Goal: Contribute content: Contribute content

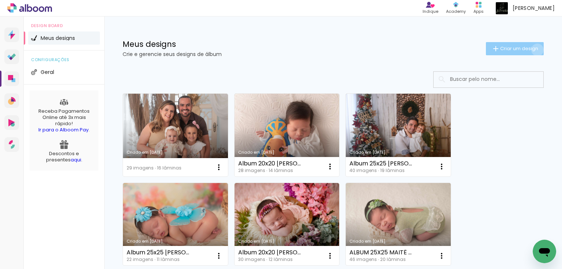
click at [532, 50] on span "Criar um design" at bounding box center [519, 48] width 38 height 5
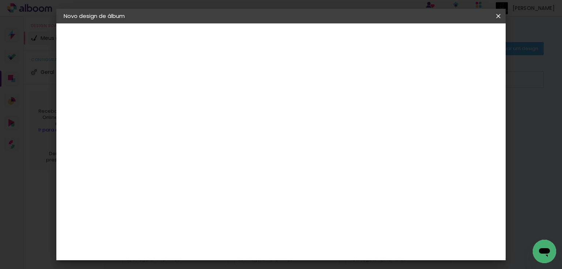
click at [183, 100] on input at bounding box center [183, 98] width 0 height 11
type input "a"
type input "Album 25x25 Heitor ([PERSON_NAME])"
type paper-input "Album 25x25 Heitor ([PERSON_NAME])"
click at [0, 0] on slot "Avançar" at bounding box center [0, 0] width 0 height 0
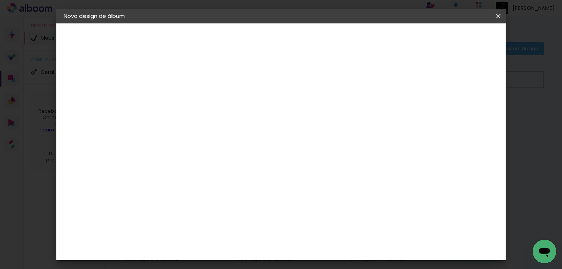
click at [0, 0] on slot "Tamanho Livre" at bounding box center [0, 0] width 0 height 0
click at [0, 0] on slot "Avançar" at bounding box center [0, 0] width 0 height 0
drag, startPoint x: 168, startPoint y: 200, endPoint x: 151, endPoint y: 204, distance: 17.2
click at [151, 204] on input "30" at bounding box center [160, 201] width 19 height 11
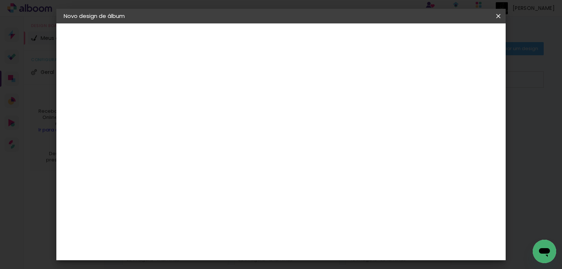
type input "25,4"
type paper-input "25,4"
drag, startPoint x: 331, startPoint y: 203, endPoint x: 299, endPoint y: 200, distance: 32.3
click at [299, 200] on div "cm" at bounding box center [326, 205] width 262 height 26
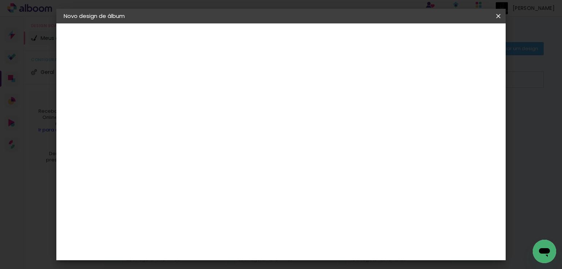
type input "50,8"
type paper-input "50,8"
type input "6"
type paper-input "6"
click at [465, 61] on input "6" at bounding box center [461, 65] width 13 height 11
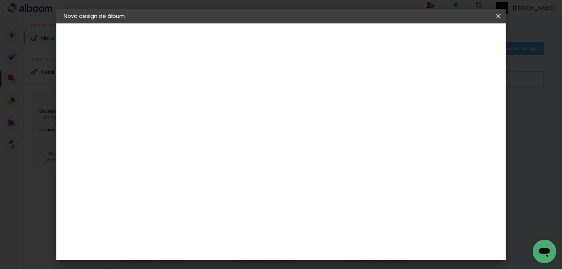
scroll to position [253, 0]
type input "7"
type paper-input "7"
click at [462, 61] on input "7" at bounding box center [460, 65] width 13 height 11
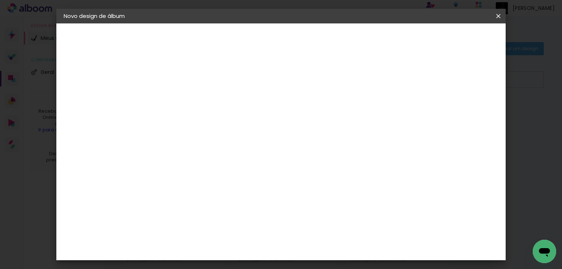
type input "8"
type paper-input "8"
click at [461, 62] on input "8" at bounding box center [459, 65] width 13 height 11
drag, startPoint x: 457, startPoint y: 63, endPoint x: 469, endPoint y: 64, distance: 12.5
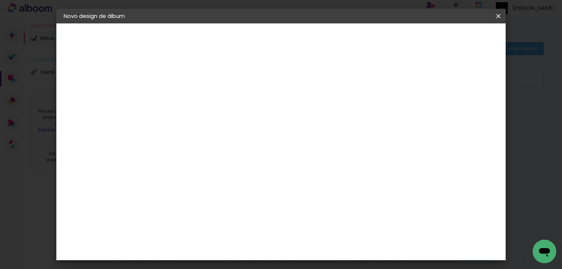
click at [469, 64] on div "8" at bounding box center [464, 65] width 24 height 11
type input "10"
type paper-input "10"
click at [448, 23] on div "mm Mostrar sangria 25.4 cm cm cm mm A maioria das encadernadoras sugere 5mm de …" at bounding box center [312, 23] width 321 height 0
click at [454, 39] on span "Iniciar design" at bounding box center [437, 38] width 33 height 5
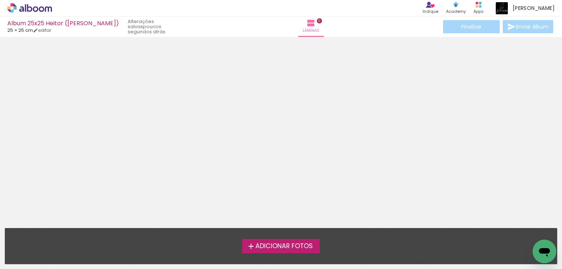
click at [296, 245] on span "Adicionar Fotos" at bounding box center [284, 246] width 57 height 7
click at [0, 0] on input "file" at bounding box center [0, 0] width 0 height 0
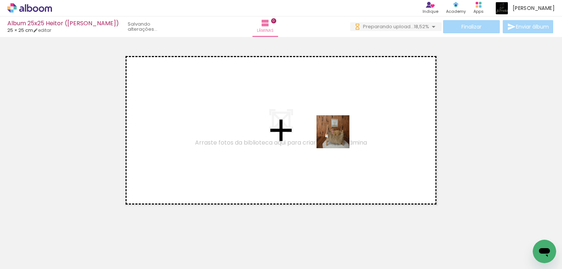
click at [339, 138] on quentale-workspace at bounding box center [281, 134] width 562 height 269
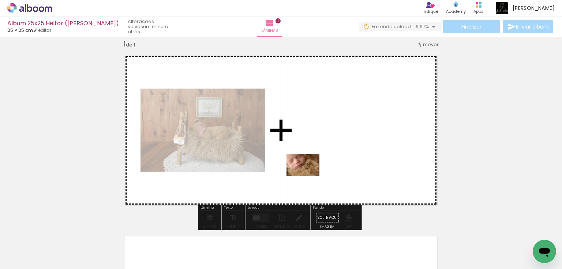
drag, startPoint x: 316, startPoint y: 250, endPoint x: 309, endPoint y: 176, distance: 75.0
click at [309, 176] on quentale-workspace at bounding box center [281, 134] width 562 height 269
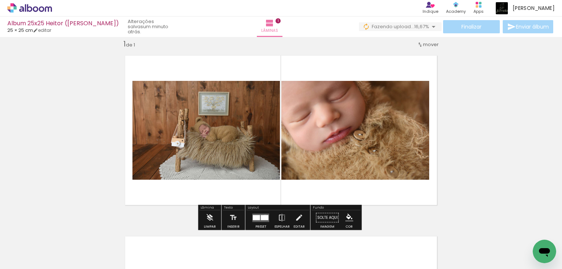
click at [264, 217] on div at bounding box center [265, 217] width 8 height 5
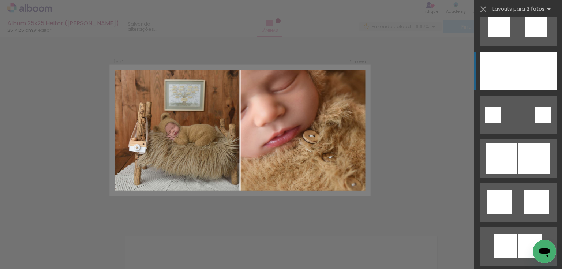
click at [531, 68] on div at bounding box center [538, 71] width 38 height 38
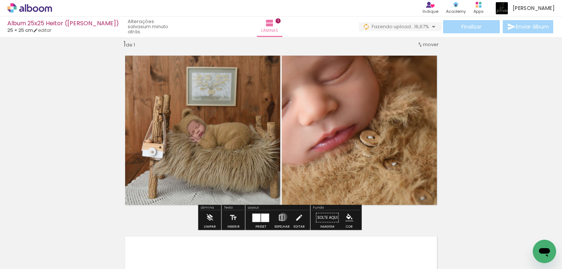
click at [282, 217] on iron-icon at bounding box center [282, 217] width 8 height 15
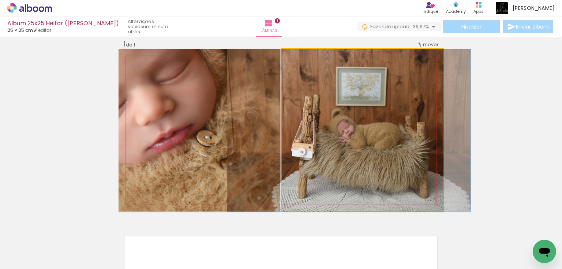
drag, startPoint x: 393, startPoint y: 159, endPoint x: 379, endPoint y: 160, distance: 13.6
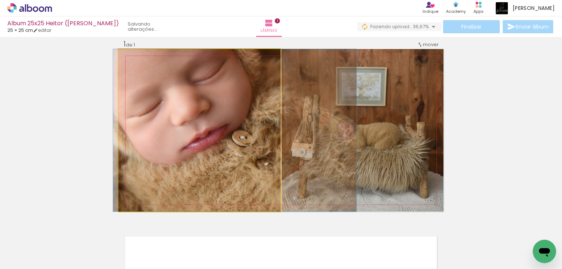
drag, startPoint x: 206, startPoint y: 145, endPoint x: 242, endPoint y: 146, distance: 35.5
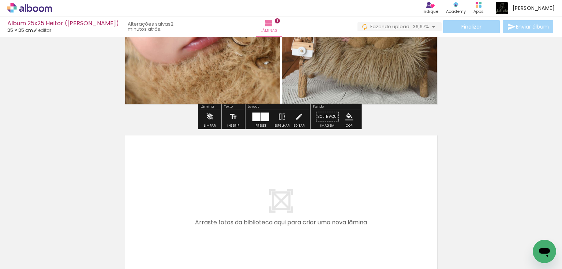
scroll to position [204, 0]
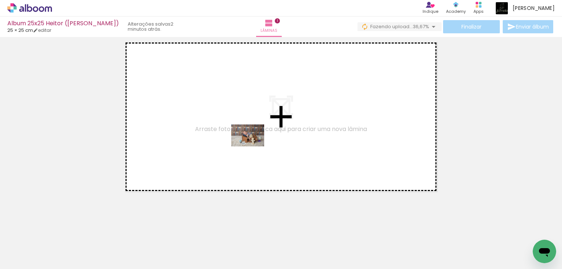
drag, startPoint x: 112, startPoint y: 251, endPoint x: 253, endPoint y: 146, distance: 175.8
click at [253, 146] on quentale-workspace at bounding box center [281, 134] width 562 height 269
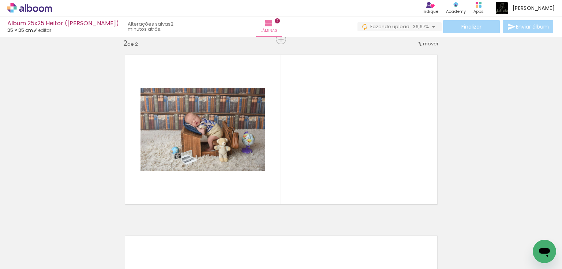
scroll to position [190, 0]
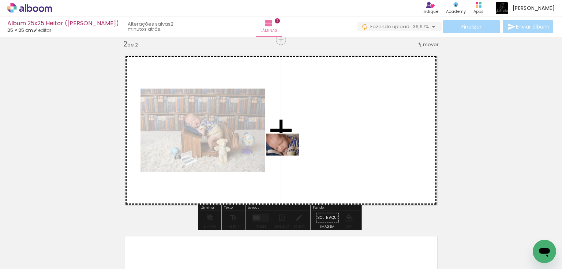
drag, startPoint x: 157, startPoint y: 247, endPoint x: 288, endPoint y: 156, distance: 160.4
click at [288, 156] on quentale-workspace at bounding box center [281, 134] width 562 height 269
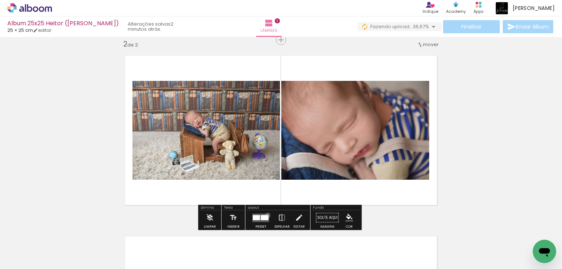
click at [266, 215] on div at bounding box center [265, 217] width 8 height 5
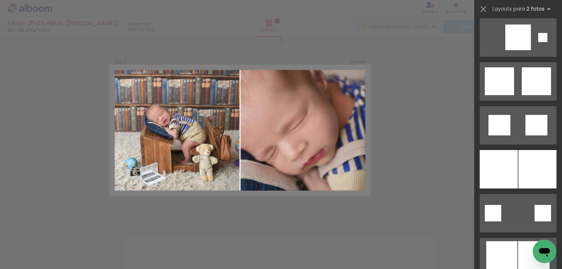
scroll to position [1816, 0]
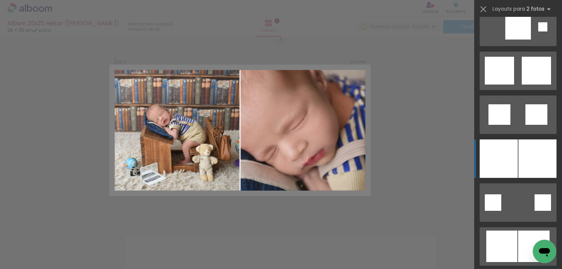
click at [533, 160] on div at bounding box center [538, 158] width 38 height 38
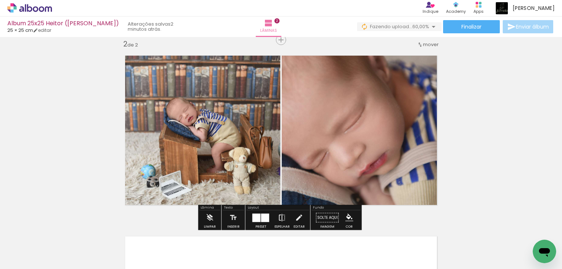
click at [284, 218] on iron-icon at bounding box center [282, 217] width 8 height 15
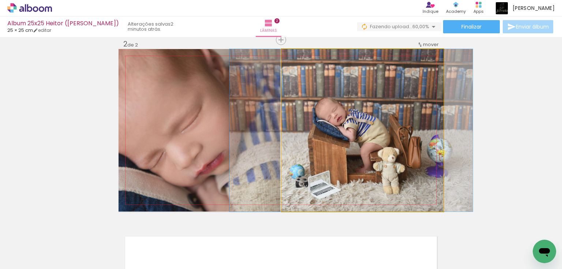
drag, startPoint x: 373, startPoint y: 161, endPoint x: 359, endPoint y: 160, distance: 14.4
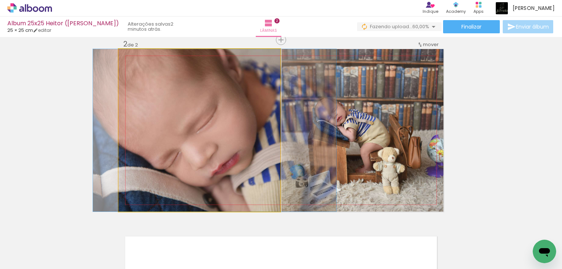
drag, startPoint x: 212, startPoint y: 155, endPoint x: 227, endPoint y: 153, distance: 15.5
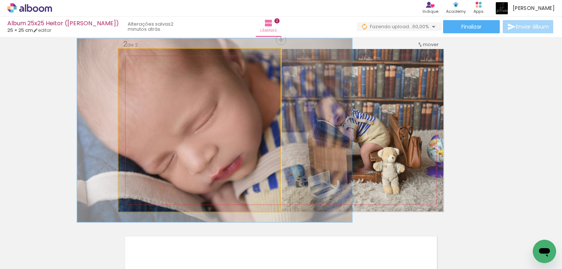
type paper-slider "113"
click at [138, 58] on div at bounding box center [139, 56] width 7 height 7
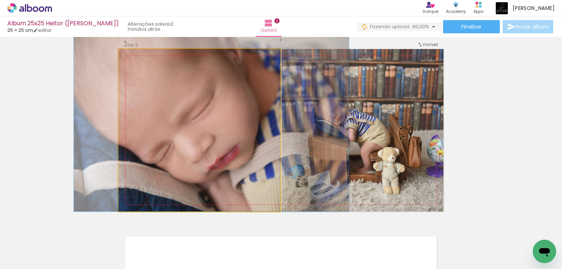
drag, startPoint x: 224, startPoint y: 166, endPoint x: 221, endPoint y: 125, distance: 40.7
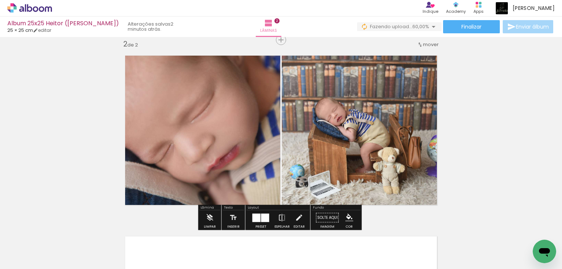
click at [496, 166] on div "Inserir lâmina 1 de 2 Inserir lâmina 2 de 2" at bounding box center [281, 121] width 562 height 543
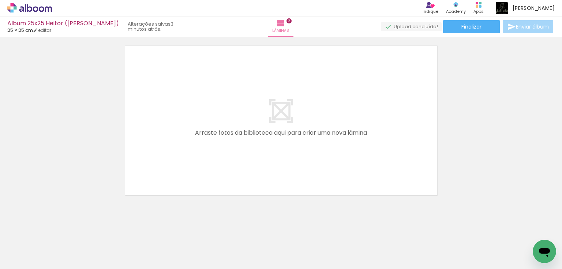
scroll to position [0, 0]
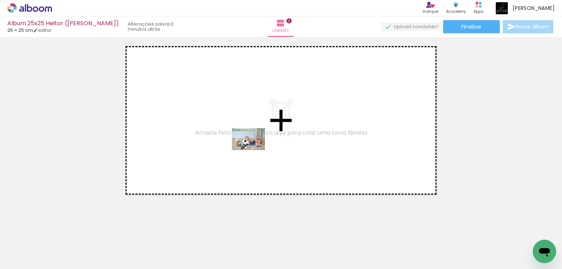
drag, startPoint x: 200, startPoint y: 249, endPoint x: 254, endPoint y: 150, distance: 112.5
click at [254, 150] on quentale-workspace at bounding box center [281, 134] width 562 height 269
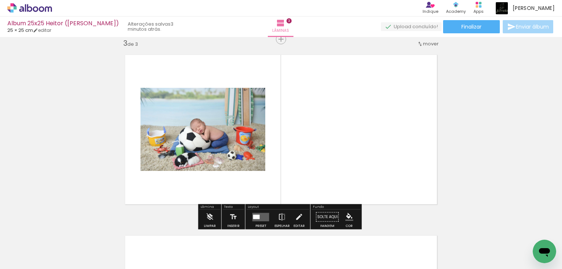
scroll to position [371, 0]
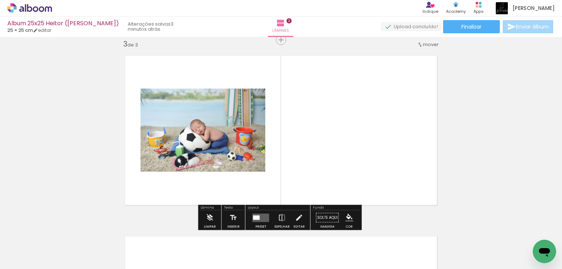
click at [259, 217] on quentale-layouter at bounding box center [261, 217] width 17 height 8
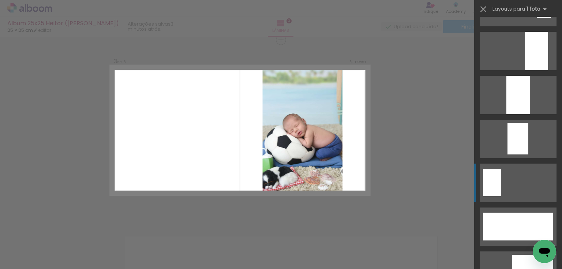
scroll to position [1786, 0]
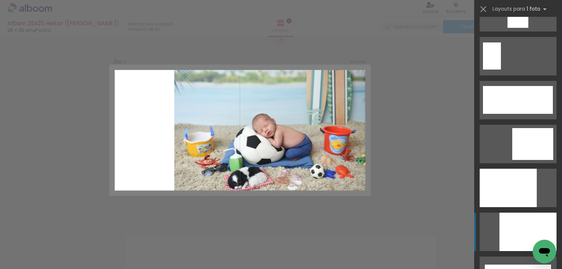
click at [526, 230] on div at bounding box center [528, 232] width 57 height 38
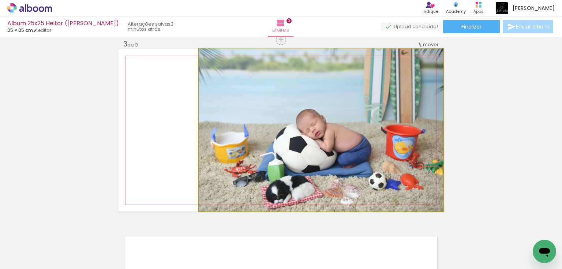
drag, startPoint x: 317, startPoint y: 157, endPoint x: 321, endPoint y: 115, distance: 42.0
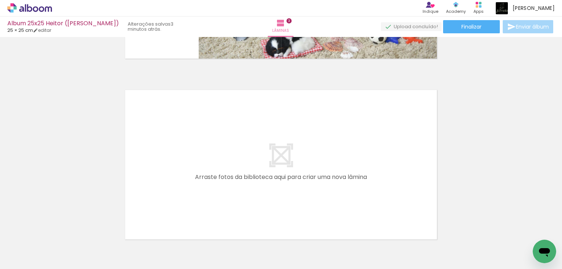
scroll to position [565, 0]
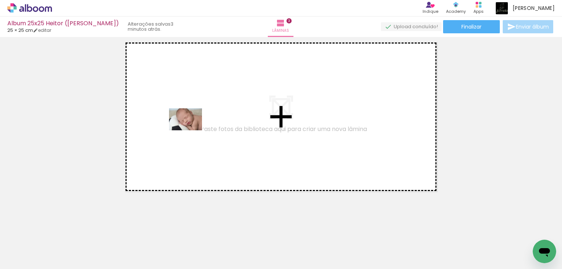
drag, startPoint x: 159, startPoint y: 250, endPoint x: 191, endPoint y: 130, distance: 123.9
click at [191, 130] on quentale-workspace at bounding box center [281, 134] width 562 height 269
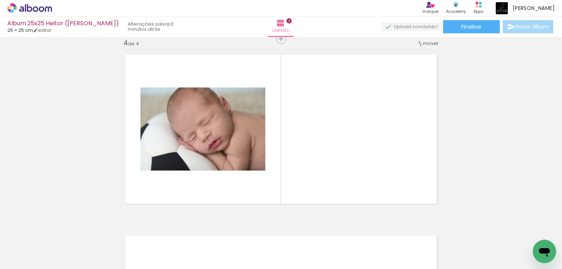
scroll to position [552, 0]
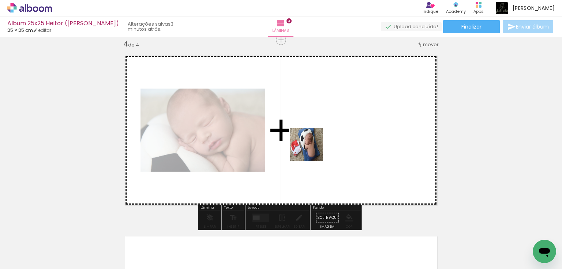
drag, startPoint x: 110, startPoint y: 247, endPoint x: 331, endPoint y: 144, distance: 244.5
click at [331, 144] on quentale-workspace at bounding box center [281, 134] width 562 height 269
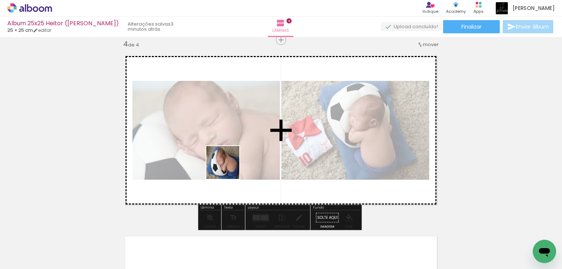
drag, startPoint x: 77, startPoint y: 250, endPoint x: 228, endPoint y: 168, distance: 172.5
click at [228, 168] on quentale-workspace at bounding box center [281, 134] width 562 height 269
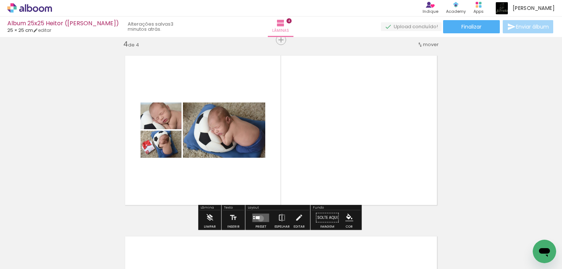
click at [259, 218] on quentale-layouter at bounding box center [261, 217] width 17 height 8
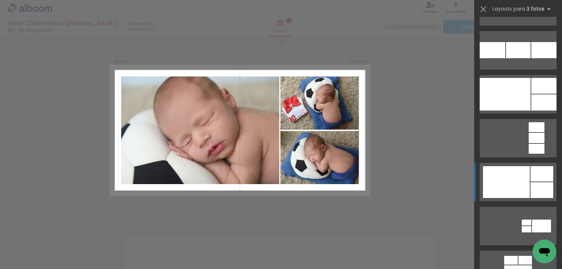
scroll to position [966, 0]
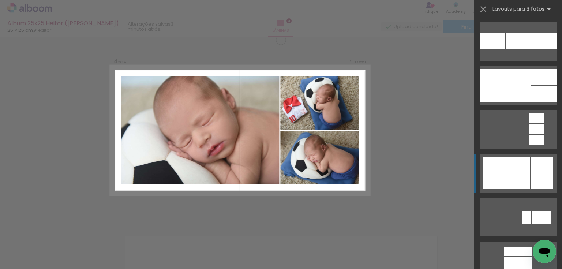
click at [515, 177] on div at bounding box center [506, 173] width 47 height 32
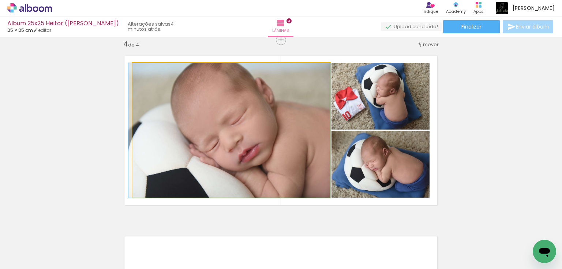
drag, startPoint x: 281, startPoint y: 146, endPoint x: 269, endPoint y: 146, distance: 12.5
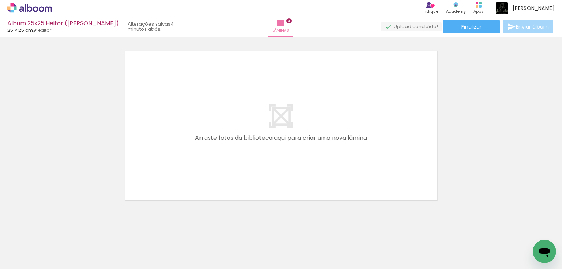
scroll to position [746, 0]
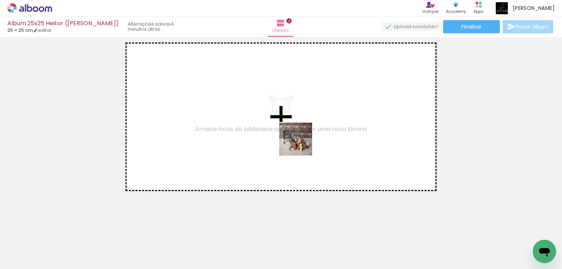
drag, startPoint x: 286, startPoint y: 247, endPoint x: 301, endPoint y: 145, distance: 104.0
click at [301, 145] on quentale-workspace at bounding box center [281, 134] width 562 height 269
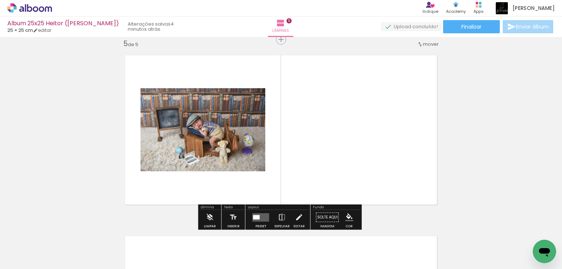
scroll to position [732, 0]
click at [265, 220] on quentale-layouter at bounding box center [261, 217] width 17 height 8
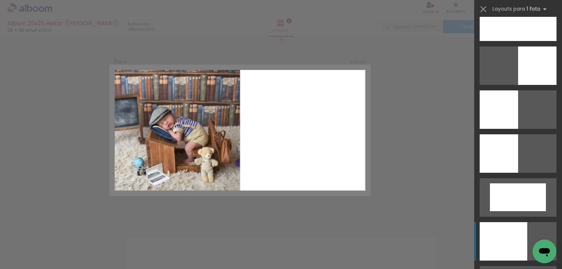
scroll to position [1054, 0]
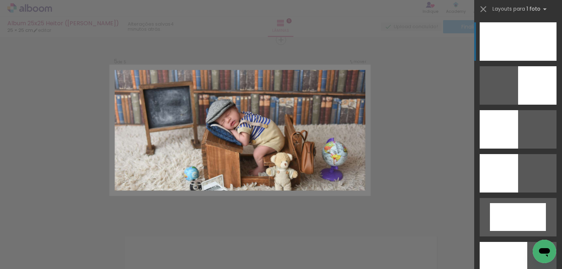
click at [512, 33] on div at bounding box center [518, 41] width 77 height 38
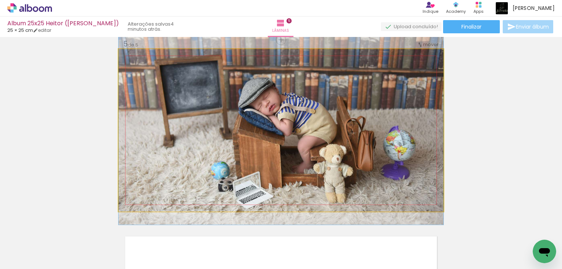
drag, startPoint x: 296, startPoint y: 163, endPoint x: 297, endPoint y: 149, distance: 14.0
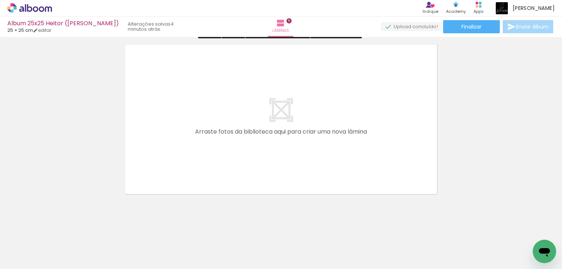
scroll to position [927, 0]
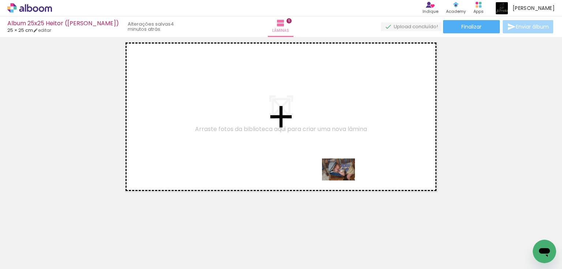
drag, startPoint x: 325, startPoint y: 244, endPoint x: 344, endPoint y: 180, distance: 66.6
click at [344, 180] on quentale-workspace at bounding box center [281, 134] width 562 height 269
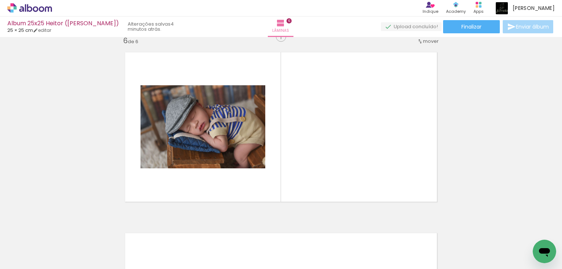
scroll to position [913, 0]
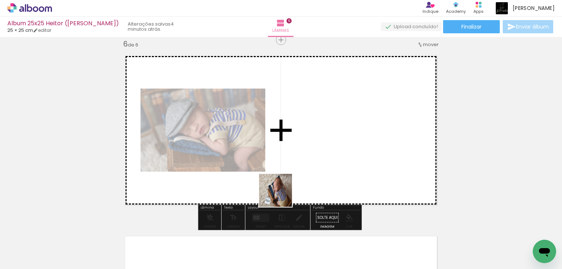
drag, startPoint x: 253, startPoint y: 228, endPoint x: 316, endPoint y: 164, distance: 89.6
click at [316, 164] on quentale-workspace at bounding box center [281, 134] width 562 height 269
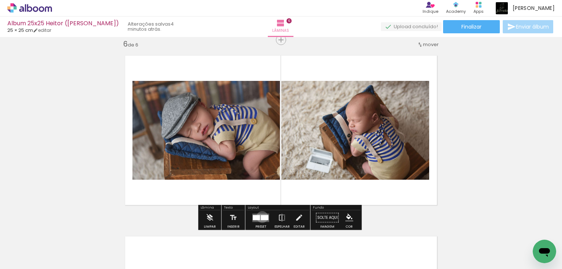
click at [261, 217] on div at bounding box center [265, 217] width 8 height 5
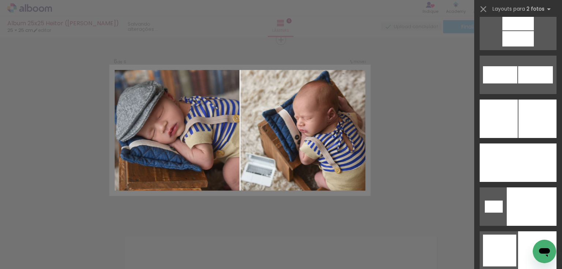
scroll to position [2314, 0]
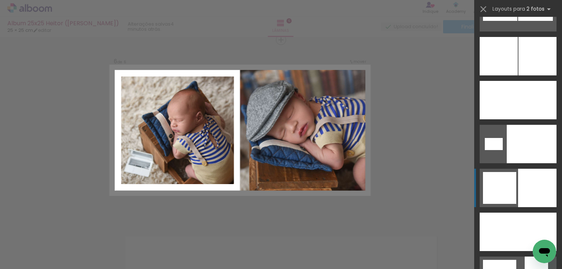
click at [531, 184] on div at bounding box center [537, 188] width 38 height 38
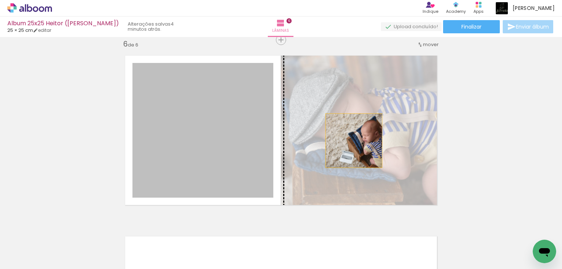
drag, startPoint x: 232, startPoint y: 148, endPoint x: 356, endPoint y: 141, distance: 124.3
click at [0, 0] on slot at bounding box center [0, 0] width 0 height 0
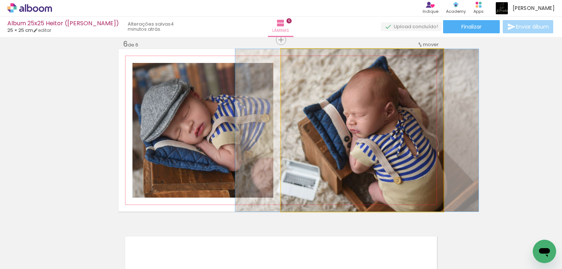
drag, startPoint x: 391, startPoint y: 162, endPoint x: 386, endPoint y: 161, distance: 5.1
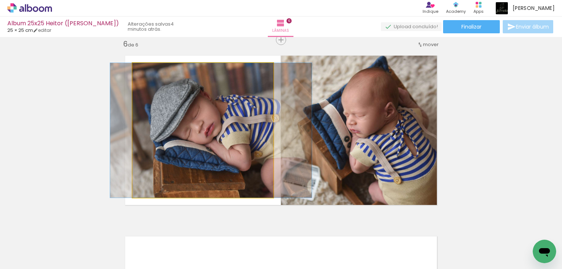
drag, startPoint x: 206, startPoint y: 134, endPoint x: 216, endPoint y: 132, distance: 10.0
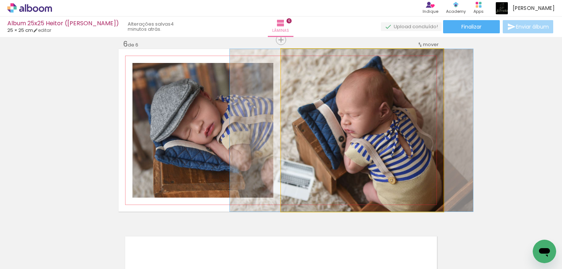
drag, startPoint x: 381, startPoint y: 144, endPoint x: 375, endPoint y: 145, distance: 5.6
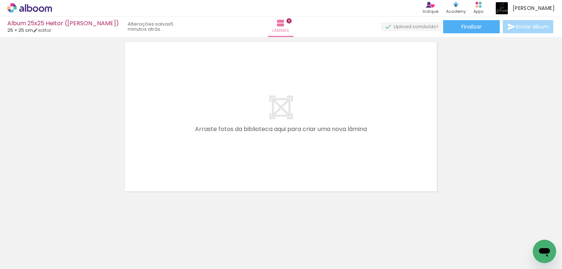
scroll to position [0, 249]
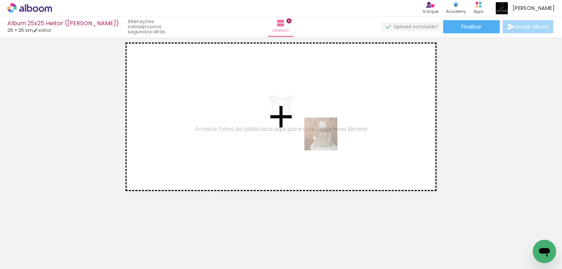
drag, startPoint x: 446, startPoint y: 250, endPoint x: 327, endPoint y: 139, distance: 162.9
click at [327, 139] on quentale-workspace at bounding box center [281, 134] width 562 height 269
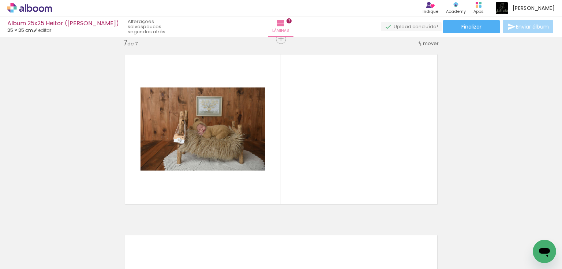
scroll to position [1094, 0]
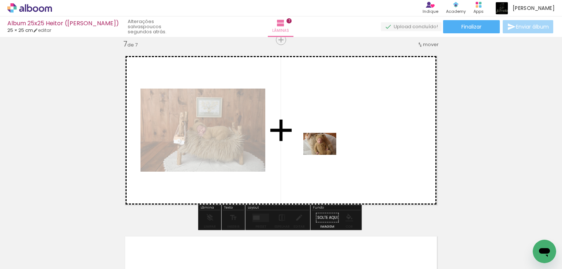
drag, startPoint x: 209, startPoint y: 247, endPoint x: 325, endPoint y: 155, distance: 148.5
click at [325, 155] on quentale-workspace at bounding box center [281, 134] width 562 height 269
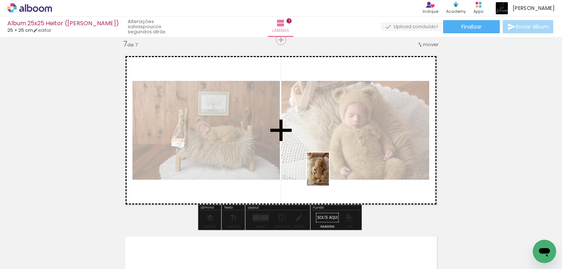
drag, startPoint x: 243, startPoint y: 249, endPoint x: 329, endPoint y: 175, distance: 114.0
click at [329, 175] on quentale-workspace at bounding box center [281, 134] width 562 height 269
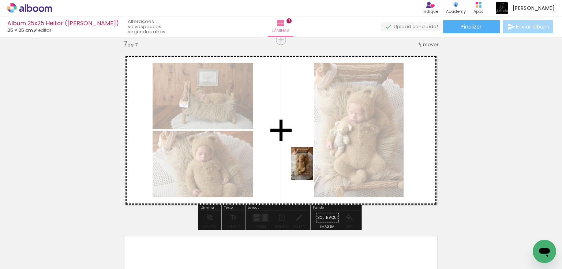
drag, startPoint x: 362, startPoint y: 253, endPoint x: 313, endPoint y: 169, distance: 96.9
click at [313, 169] on quentale-workspace at bounding box center [281, 134] width 562 height 269
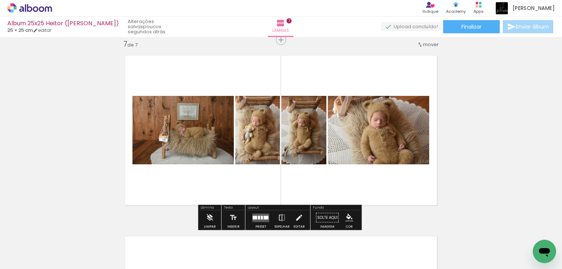
click at [258, 217] on div at bounding box center [259, 218] width 2 height 4
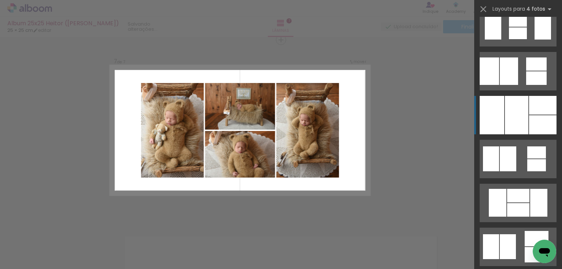
scroll to position [586, 0]
click at [524, 202] on quentale-layouter at bounding box center [518, 202] width 77 height 38
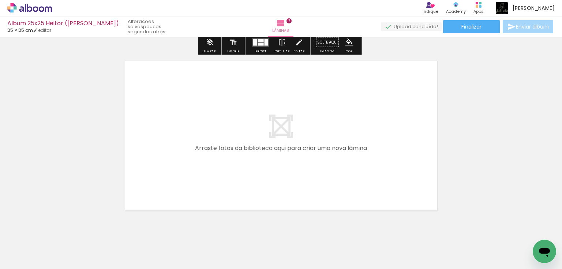
scroll to position [1270, 0]
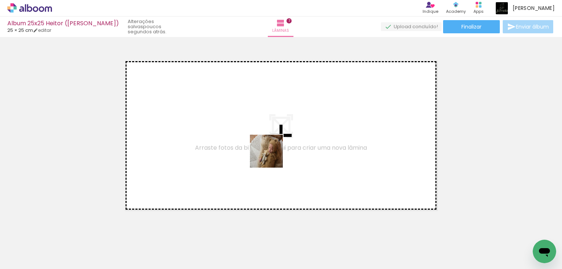
drag, startPoint x: 283, startPoint y: 247, endPoint x: 272, endPoint y: 157, distance: 91.0
click at [272, 157] on quentale-workspace at bounding box center [281, 134] width 562 height 269
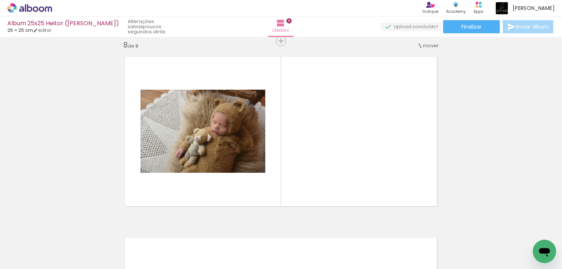
scroll to position [1275, 0]
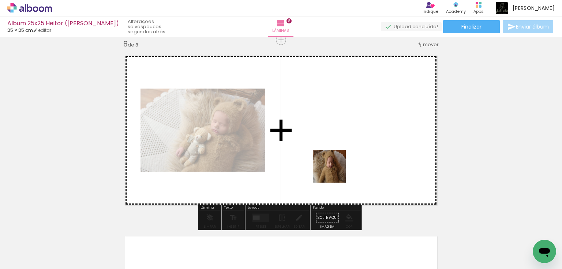
drag, startPoint x: 321, startPoint y: 247, endPoint x: 336, endPoint y: 167, distance: 82.3
click at [336, 167] on quentale-workspace at bounding box center [281, 134] width 562 height 269
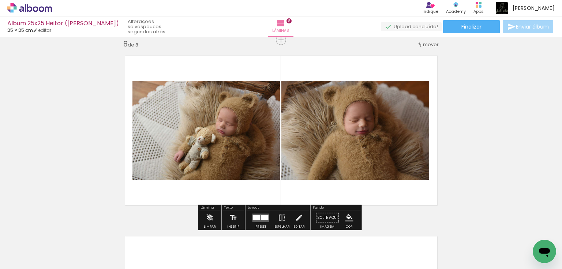
click at [261, 220] on div at bounding box center [265, 217] width 8 height 5
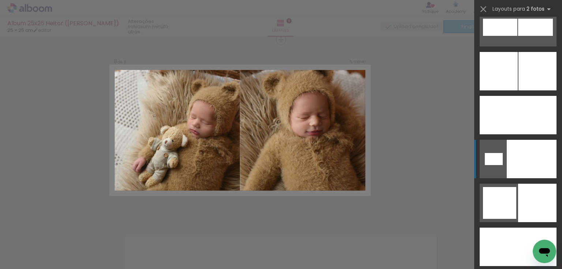
scroll to position [2314, 0]
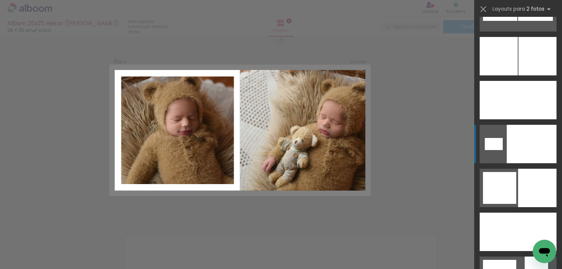
click at [536, 180] on div at bounding box center [537, 188] width 38 height 38
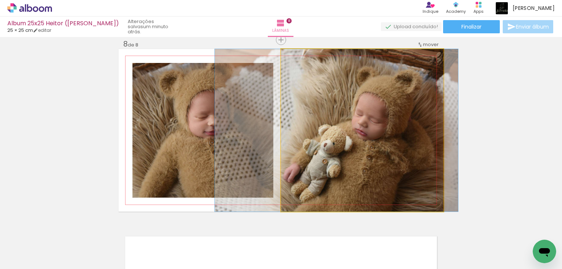
drag, startPoint x: 403, startPoint y: 160, endPoint x: 377, endPoint y: 162, distance: 25.7
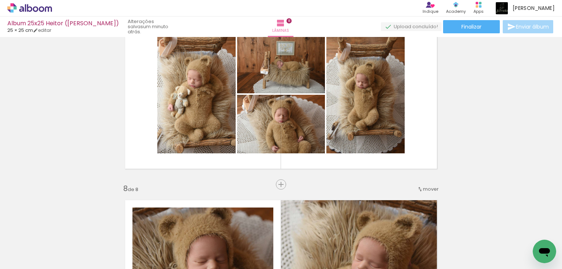
scroll to position [1099, 0]
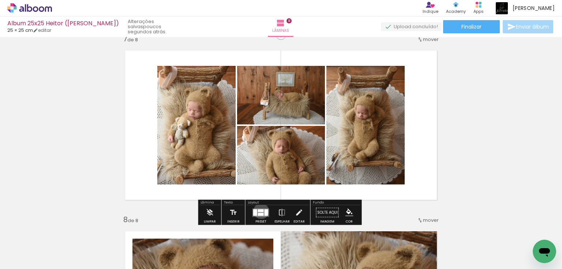
click at [260, 211] on div at bounding box center [261, 210] width 6 height 3
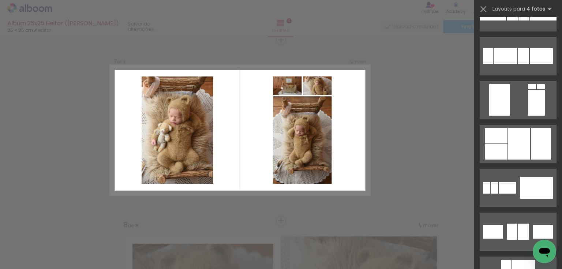
scroll to position [1362, 0]
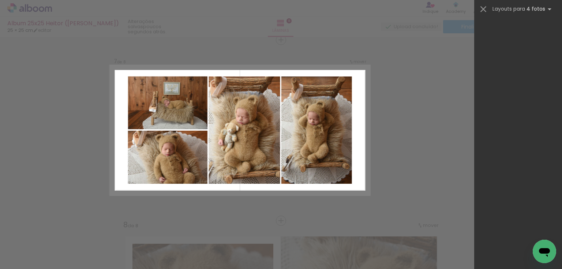
scroll to position [0, 249]
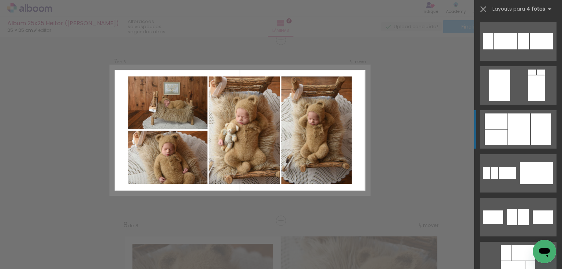
drag, startPoint x: 0, startPoint y: 0, endPoint x: 517, endPoint y: 128, distance: 532.2
click at [517, 128] on div at bounding box center [519, 128] width 22 height 31
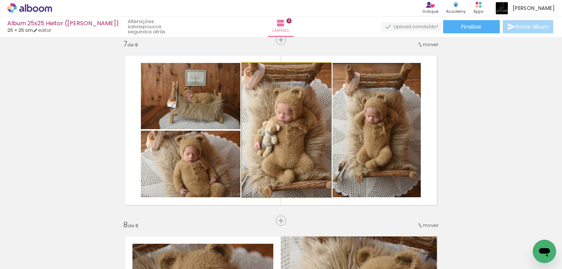
drag, startPoint x: 307, startPoint y: 119, endPoint x: 313, endPoint y: 119, distance: 5.1
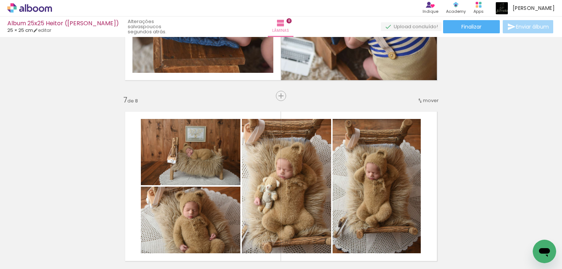
scroll to position [1123, 0]
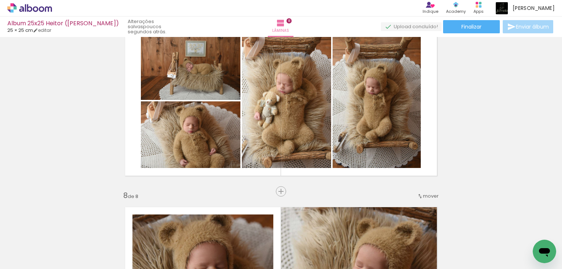
click at [428, 193] on span "mover" at bounding box center [431, 196] width 16 height 7
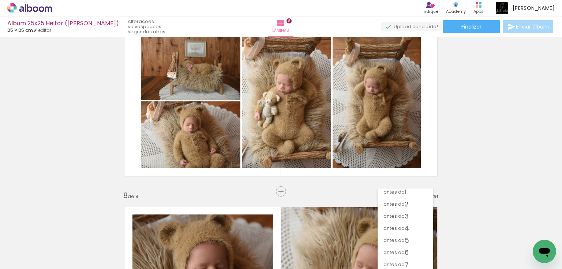
scroll to position [2, 0]
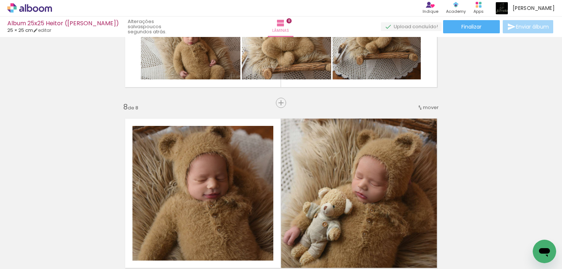
scroll to position [1211, 0]
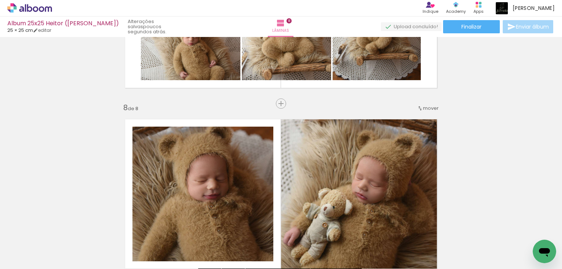
click at [425, 107] on span "mover" at bounding box center [431, 108] width 16 height 7
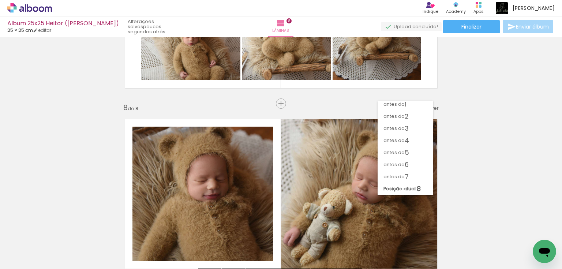
scroll to position [2, 0]
click at [405, 176] on span "7" at bounding box center [407, 177] width 4 height 12
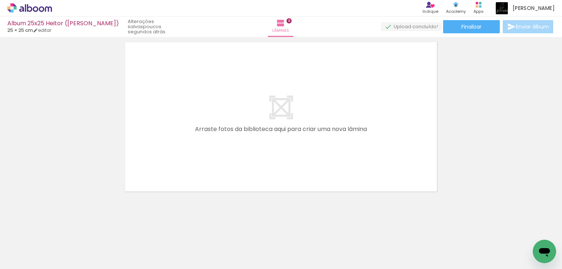
scroll to position [0, 660]
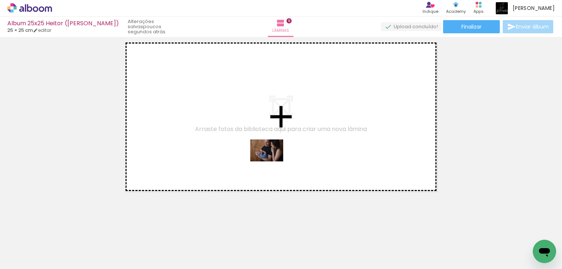
drag, startPoint x: 236, startPoint y: 249, endPoint x: 272, endPoint y: 161, distance: 94.7
click at [272, 161] on quentale-workspace at bounding box center [281, 134] width 562 height 269
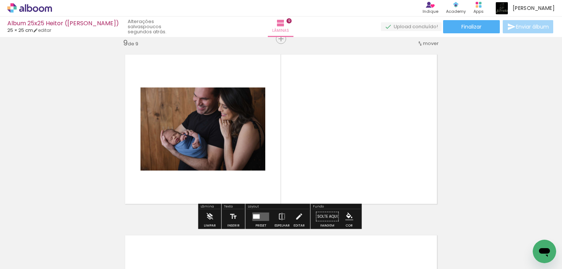
scroll to position [1456, 0]
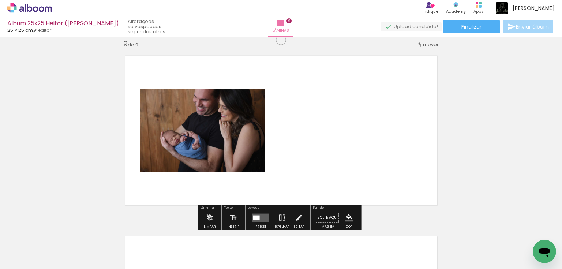
click at [265, 219] on quentale-layouter at bounding box center [261, 217] width 17 height 8
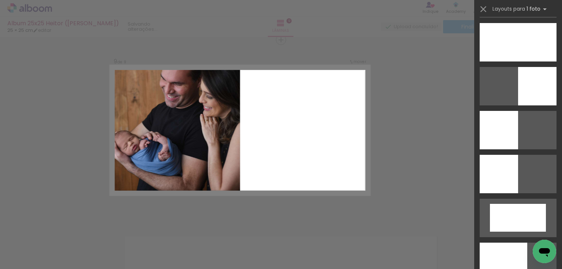
scroll to position [1054, 0]
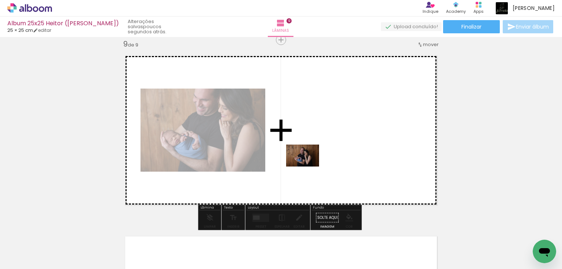
drag, startPoint x: 187, startPoint y: 248, endPoint x: 308, endPoint y: 167, distance: 146.1
click at [308, 167] on quentale-workspace at bounding box center [281, 134] width 562 height 269
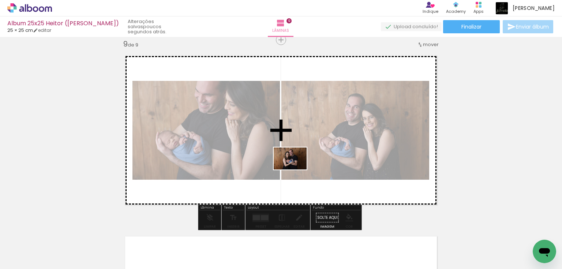
drag, startPoint x: 275, startPoint y: 251, endPoint x: 296, endPoint y: 169, distance: 84.5
click at [296, 169] on quentale-workspace at bounding box center [281, 134] width 562 height 269
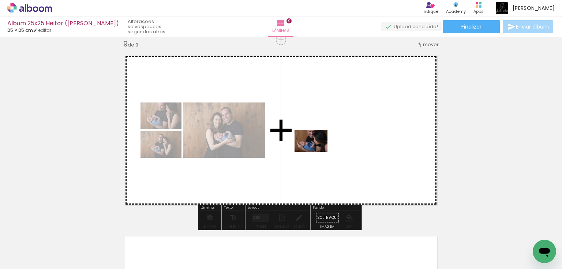
drag, startPoint x: 313, startPoint y: 243, endPoint x: 317, endPoint y: 152, distance: 91.2
click at [317, 152] on quentale-workspace at bounding box center [281, 134] width 562 height 269
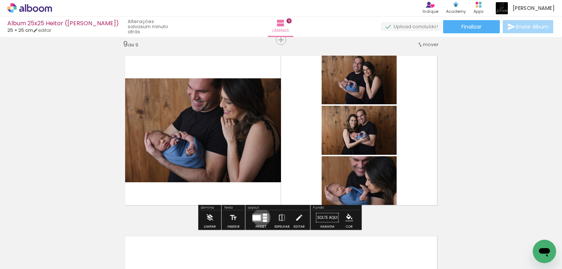
click at [260, 217] on quentale-layouter at bounding box center [261, 217] width 17 height 8
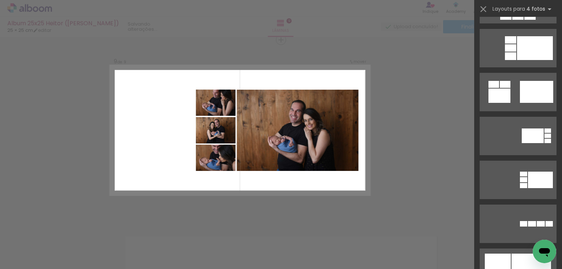
scroll to position [1318, 0]
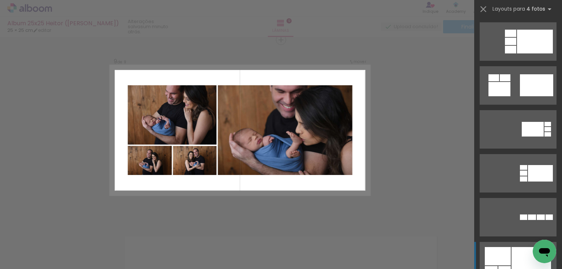
click at [523, 256] on div at bounding box center [532, 261] width 40 height 28
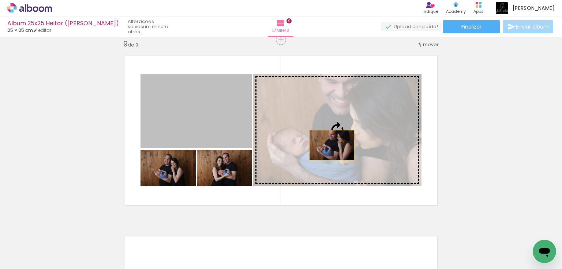
drag, startPoint x: 187, startPoint y: 120, endPoint x: 331, endPoint y: 145, distance: 145.3
click at [0, 0] on slot at bounding box center [0, 0] width 0 height 0
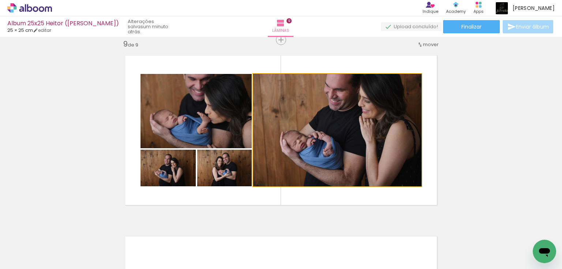
drag, startPoint x: 387, startPoint y: 126, endPoint x: 382, endPoint y: 152, distance: 26.8
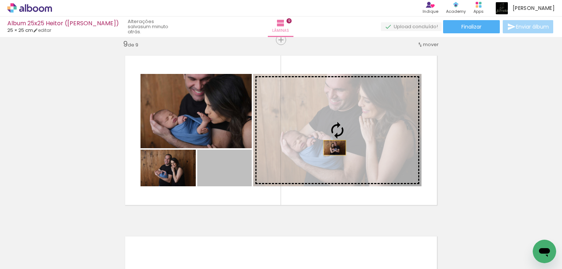
drag, startPoint x: 233, startPoint y: 172, endPoint x: 333, endPoint y: 148, distance: 103.2
click at [0, 0] on slot at bounding box center [0, 0] width 0 height 0
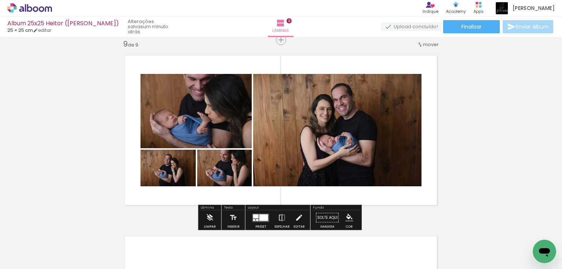
click at [263, 217] on div at bounding box center [264, 217] width 9 height 7
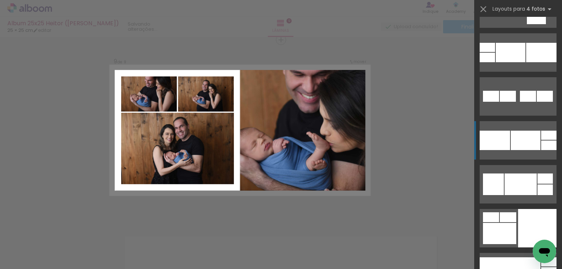
scroll to position [3353, 0]
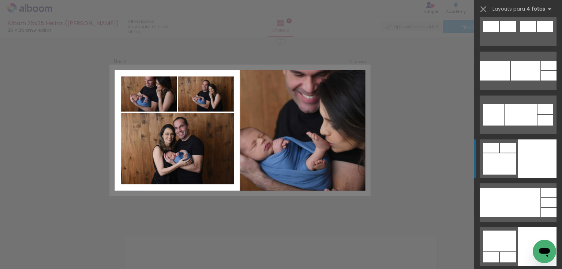
click at [534, 163] on div at bounding box center [537, 158] width 38 height 38
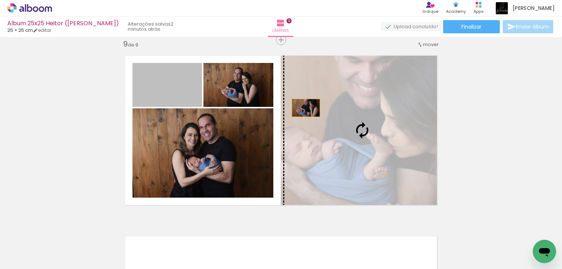
drag, startPoint x: 179, startPoint y: 91, endPoint x: 304, endPoint y: 108, distance: 126.3
click at [0, 0] on slot at bounding box center [0, 0] width 0 height 0
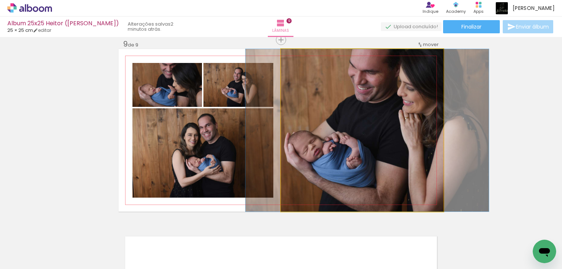
drag, startPoint x: 363, startPoint y: 141, endPoint x: 368, endPoint y: 140, distance: 5.1
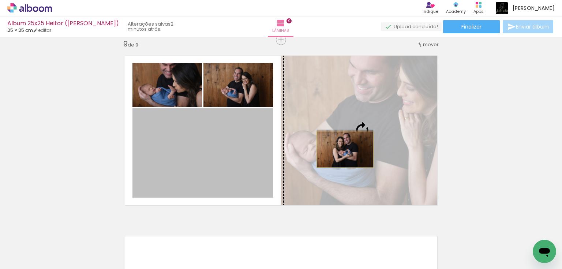
drag, startPoint x: 227, startPoint y: 157, endPoint x: 343, endPoint y: 149, distance: 116.3
click at [0, 0] on slot at bounding box center [0, 0] width 0 height 0
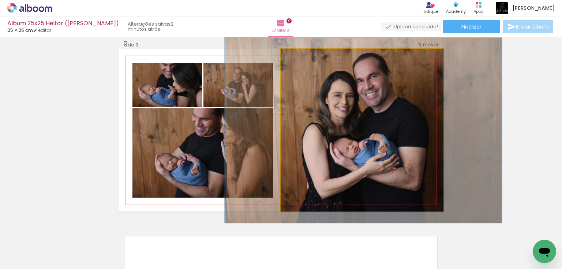
type paper-slider "114"
click at [301, 56] on div at bounding box center [302, 56] width 7 height 7
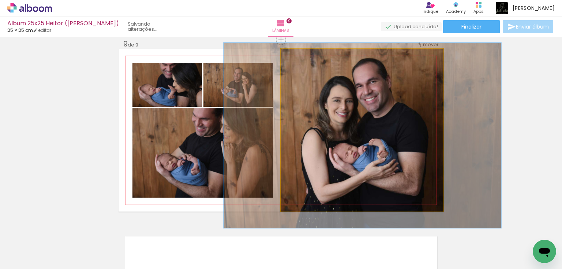
drag, startPoint x: 360, startPoint y: 113, endPoint x: 359, endPoint y: 118, distance: 5.2
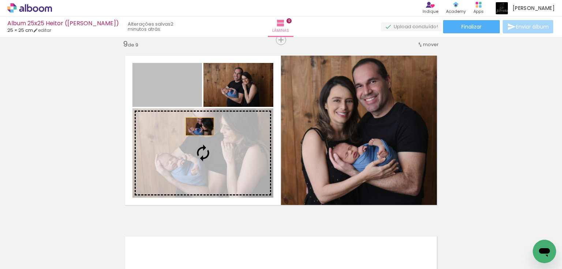
drag, startPoint x: 184, startPoint y: 86, endPoint x: 198, endPoint y: 126, distance: 42.3
click at [0, 0] on slot at bounding box center [0, 0] width 0 height 0
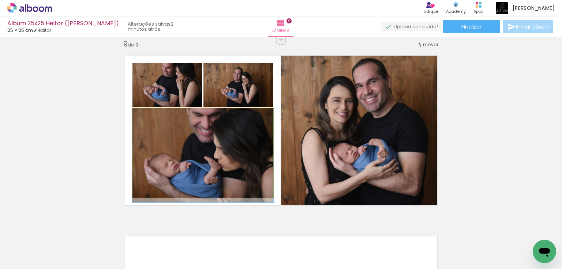
drag, startPoint x: 242, startPoint y: 156, endPoint x: 224, endPoint y: 164, distance: 18.8
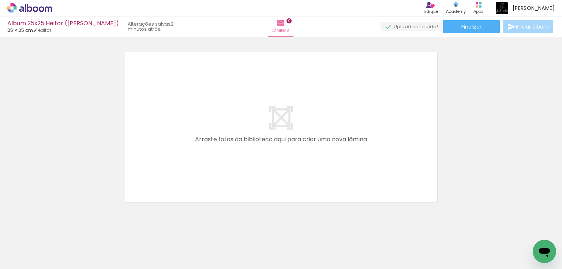
scroll to position [1650, 0]
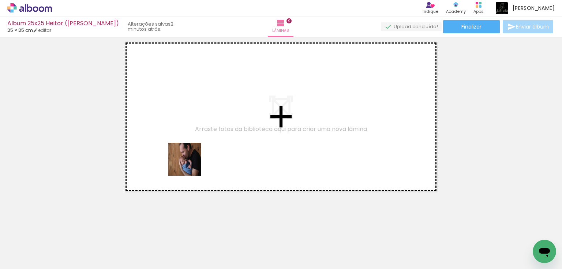
drag, startPoint x: 154, startPoint y: 246, endPoint x: 190, endPoint y: 164, distance: 89.5
click at [190, 164] on quentale-workspace at bounding box center [281, 134] width 562 height 269
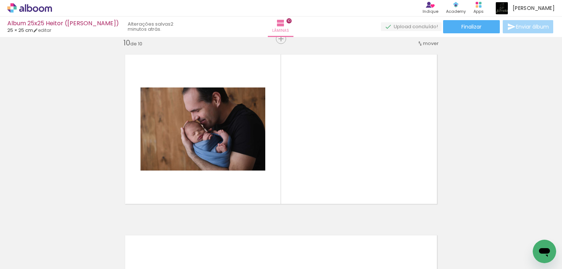
scroll to position [1637, 0]
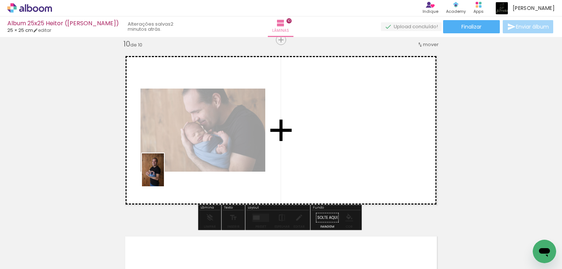
drag, startPoint x: 115, startPoint y: 249, endPoint x: 164, endPoint y: 175, distance: 88.3
click at [164, 175] on quentale-workspace at bounding box center [281, 134] width 562 height 269
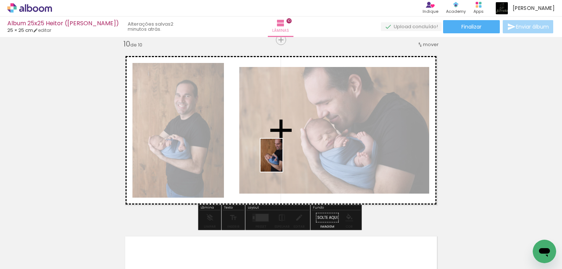
drag, startPoint x: 75, startPoint y: 242, endPoint x: 283, endPoint y: 161, distance: 223.4
click at [283, 161] on quentale-workspace at bounding box center [281, 134] width 562 height 269
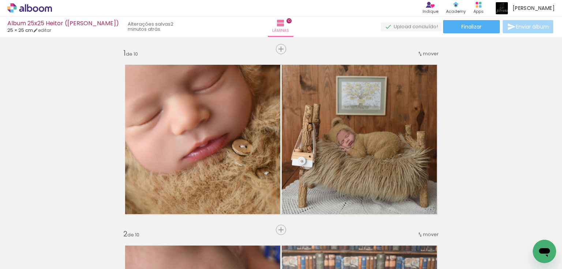
scroll to position [3353, 0]
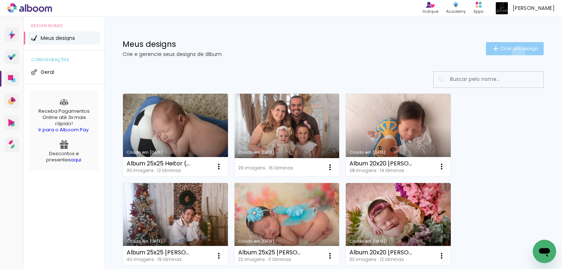
click at [513, 53] on paper-button "Criar um design" at bounding box center [515, 48] width 58 height 13
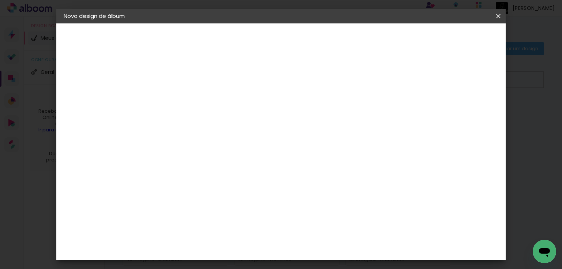
click at [183, 96] on input at bounding box center [183, 98] width 0 height 11
type input "Album 25x25 Heder ([PERSON_NAME])"
type paper-input "Album 25x25 Heder ([PERSON_NAME])"
click at [0, 0] on slot "Avançar" at bounding box center [0, 0] width 0 height 0
click at [320, 114] on paper-item "Tamanho Livre" at bounding box center [285, 111] width 70 height 16
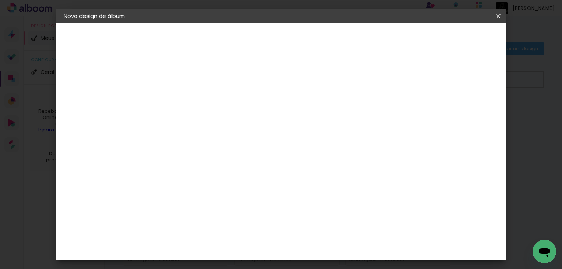
click at [0, 0] on slot "Avançar" at bounding box center [0, 0] width 0 height 0
drag, startPoint x: 168, startPoint y: 139, endPoint x: 161, endPoint y: 141, distance: 7.0
click at [161, 141] on input "30" at bounding box center [160, 143] width 19 height 11
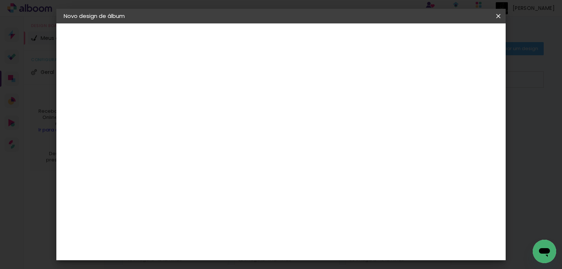
type input "25,4"
type paper-input "25,4"
drag, startPoint x: 332, startPoint y: 247, endPoint x: 313, endPoint y: 245, distance: 18.5
click at [313, 245] on div "60" at bounding box center [327, 247] width 28 height 11
click at [331, 245] on input "60" at bounding box center [322, 247] width 19 height 11
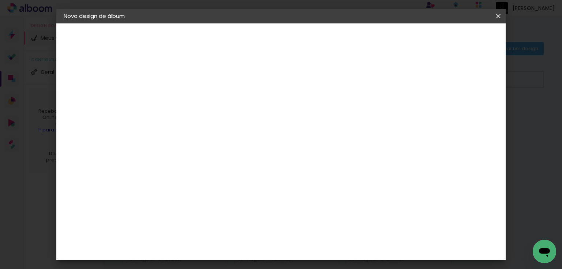
drag, startPoint x: 326, startPoint y: 246, endPoint x: 304, endPoint y: 249, distance: 22.2
click at [304, 249] on div "cm" at bounding box center [326, 248] width 262 height 26
type input "50,8"
type paper-input "50,8"
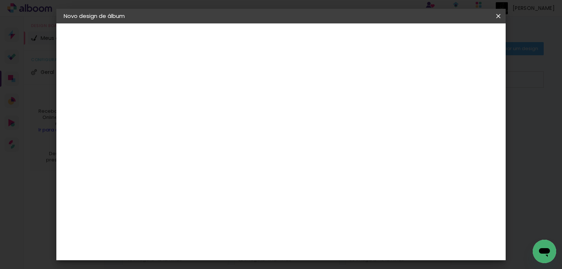
type input "6"
type paper-input "6"
click at [465, 106] on input "6" at bounding box center [461, 110] width 13 height 11
type input "7"
type paper-input "7"
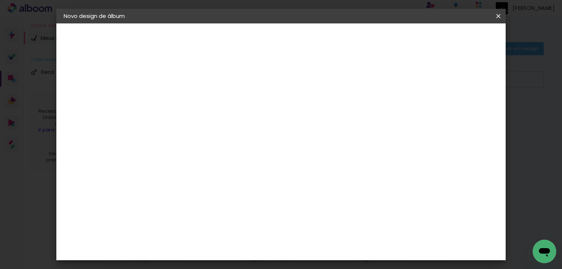
click at [465, 106] on input "7" at bounding box center [460, 110] width 13 height 11
type input "8"
type paper-input "8"
click at [465, 106] on input "8" at bounding box center [459, 110] width 13 height 11
type input "9"
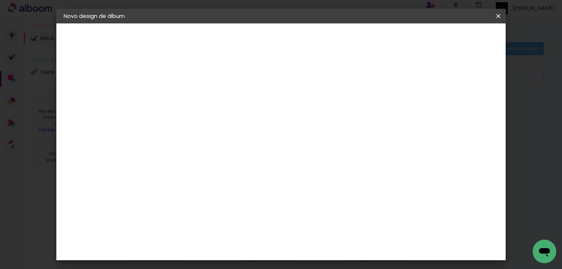
type paper-input "9"
click at [461, 108] on input "9" at bounding box center [457, 110] width 13 height 11
type input "10"
type paper-input "10"
click at [461, 108] on input "10" at bounding box center [456, 110] width 13 height 11
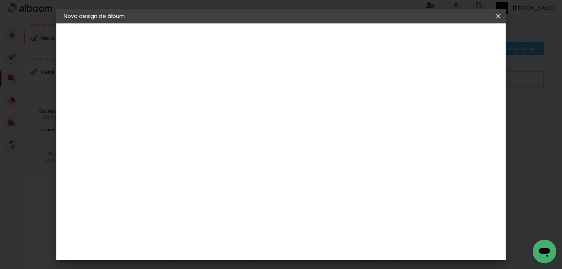
type input "11"
type paper-input "11"
click at [461, 108] on input "11" at bounding box center [456, 110] width 13 height 11
type input "10"
type paper-input "10"
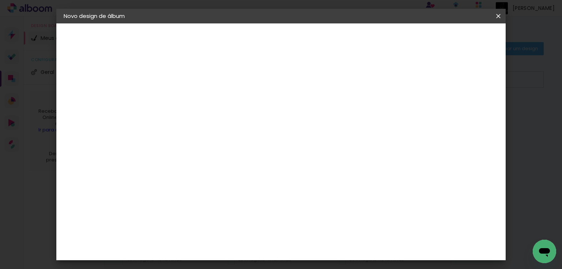
click at [459, 112] on input "10" at bounding box center [455, 110] width 13 height 11
click at [454, 40] on span "Iniciar design" at bounding box center [437, 38] width 33 height 5
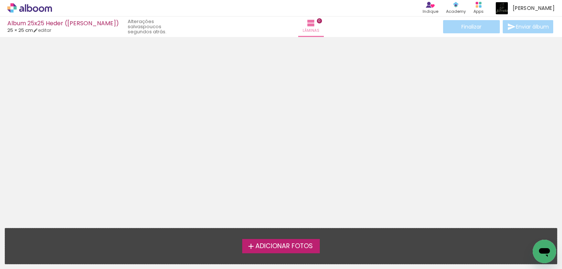
click at [299, 245] on span "Adicionar Fotos" at bounding box center [284, 246] width 57 height 7
click at [0, 0] on input "file" at bounding box center [0, 0] width 0 height 0
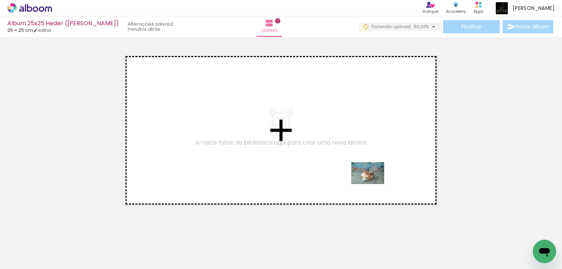
drag, startPoint x: 363, startPoint y: 250, endPoint x: 373, endPoint y: 184, distance: 66.3
click at [373, 184] on quentale-workspace at bounding box center [281, 134] width 562 height 269
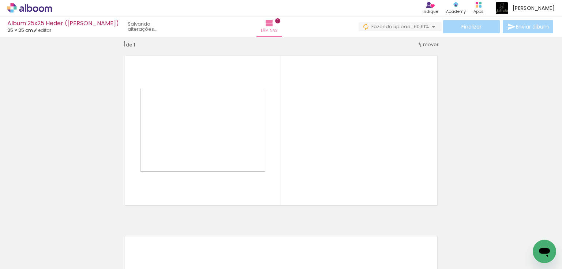
scroll to position [9, 0]
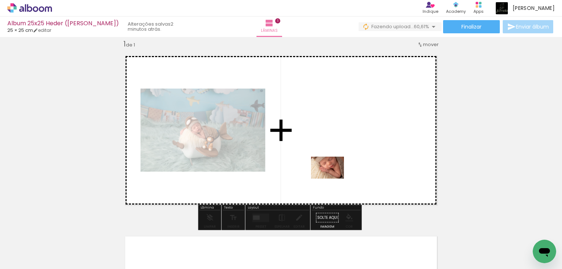
drag, startPoint x: 321, startPoint y: 247, endPoint x: 333, endPoint y: 179, distance: 69.2
click at [333, 179] on quentale-workspace at bounding box center [281, 134] width 562 height 269
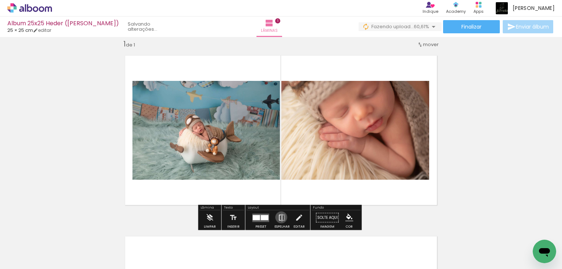
click at [280, 217] on iron-icon at bounding box center [282, 217] width 8 height 15
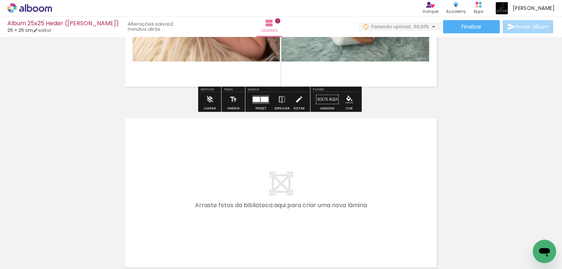
scroll to position [68, 0]
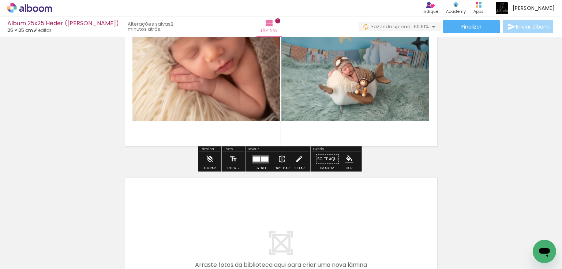
click at [262, 157] on div at bounding box center [265, 158] width 8 height 5
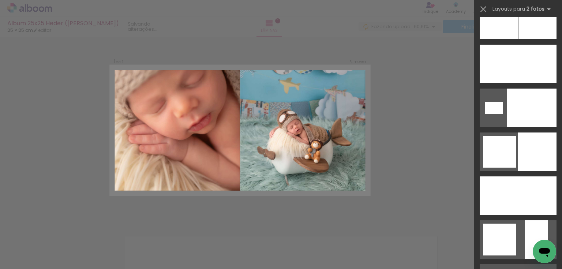
scroll to position [2284, 0]
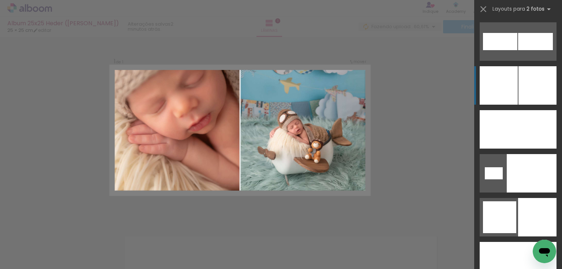
click at [535, 91] on div at bounding box center [538, 85] width 38 height 38
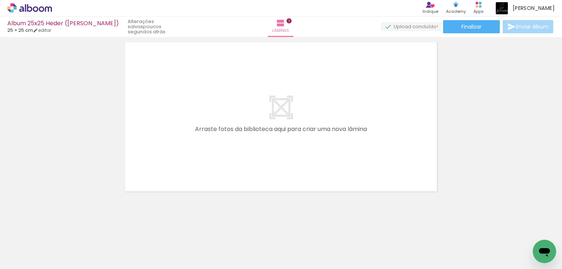
scroll to position [0, 318]
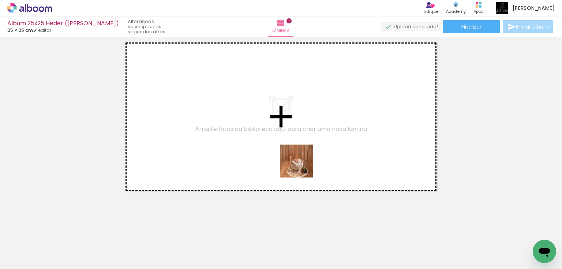
drag, startPoint x: 245, startPoint y: 247, endPoint x: 302, endPoint y: 167, distance: 99.2
click at [302, 167] on quentale-workspace at bounding box center [281, 134] width 562 height 269
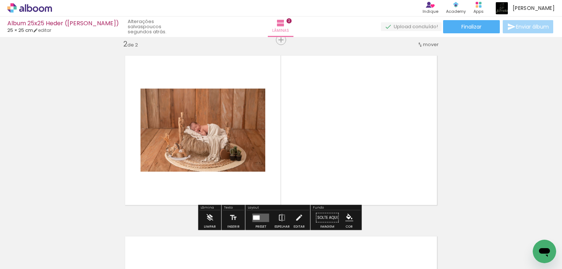
scroll to position [190, 0]
click at [265, 213] on quentale-layouter at bounding box center [261, 217] width 17 height 8
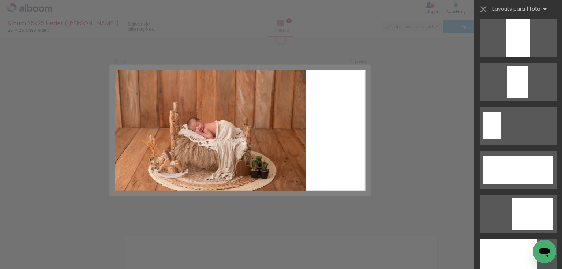
scroll to position [1845, 0]
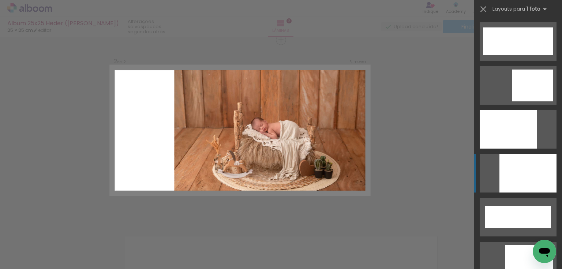
click at [532, 171] on div at bounding box center [528, 173] width 57 height 38
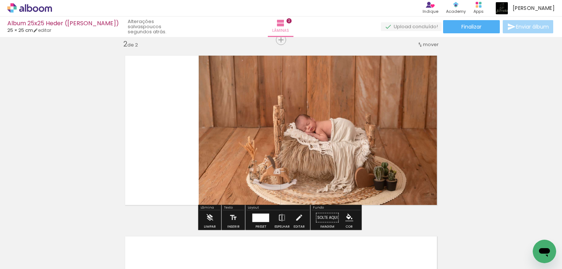
click at [299, 163] on quentale-photo at bounding box center [321, 130] width 245 height 163
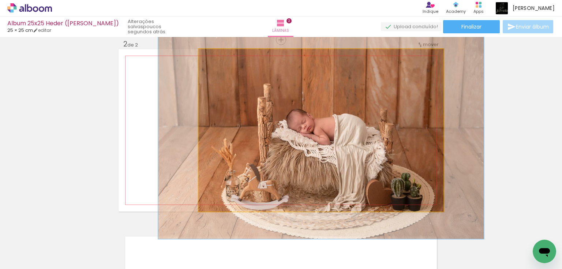
drag, startPoint x: 214, startPoint y: 55, endPoint x: 222, endPoint y: 56, distance: 8.5
type paper-slider "133"
click at [222, 56] on div at bounding box center [224, 56] width 7 height 7
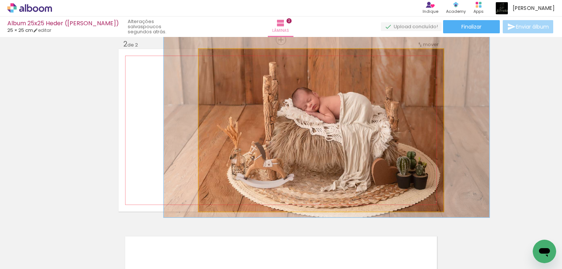
drag, startPoint x: 357, startPoint y: 167, endPoint x: 362, endPoint y: 146, distance: 21.4
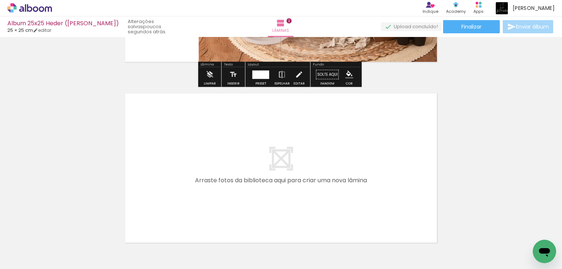
scroll to position [366, 0]
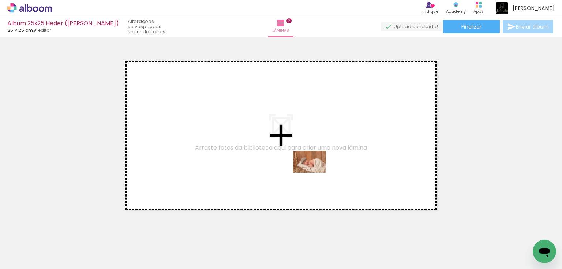
drag, startPoint x: 347, startPoint y: 249, endPoint x: 314, endPoint y: 171, distance: 84.2
click at [314, 171] on quentale-workspace at bounding box center [281, 134] width 562 height 269
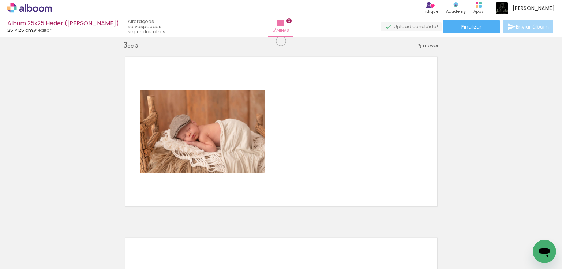
scroll to position [371, 0]
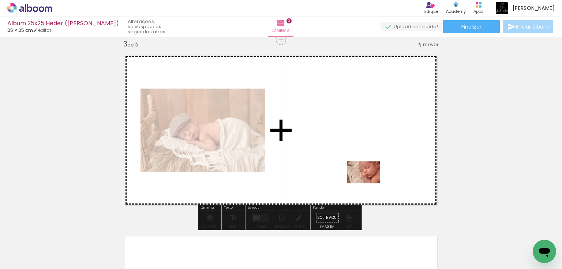
drag, startPoint x: 296, startPoint y: 251, endPoint x: 369, endPoint y: 182, distance: 100.5
click at [369, 182] on quentale-workspace at bounding box center [281, 134] width 562 height 269
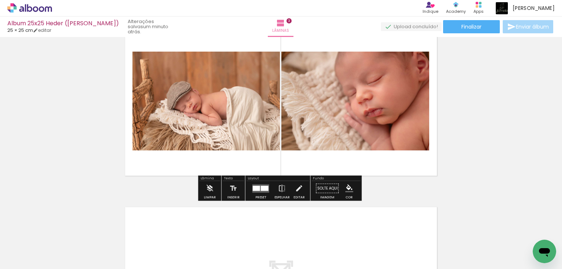
scroll to position [429, 0]
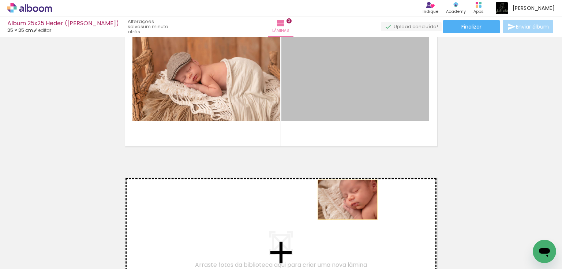
drag, startPoint x: 375, startPoint y: 94, endPoint x: 346, endPoint y: 200, distance: 109.9
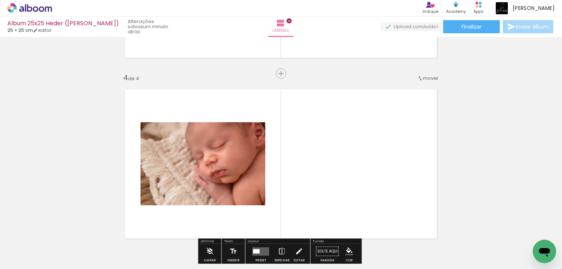
scroll to position [405, 0]
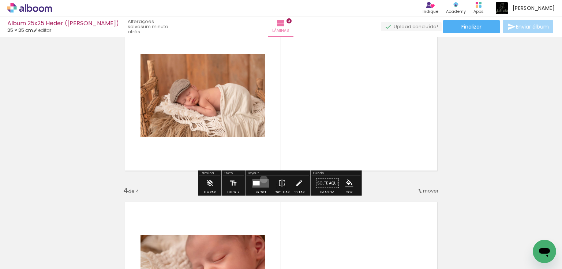
click at [262, 179] on quentale-layouter at bounding box center [261, 183] width 17 height 8
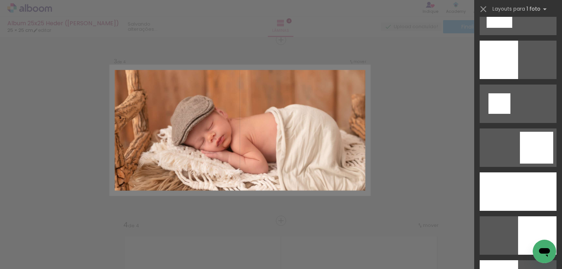
scroll to position [908, 0]
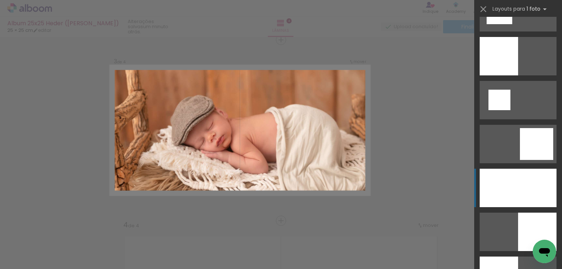
click at [527, 183] on div at bounding box center [518, 188] width 77 height 38
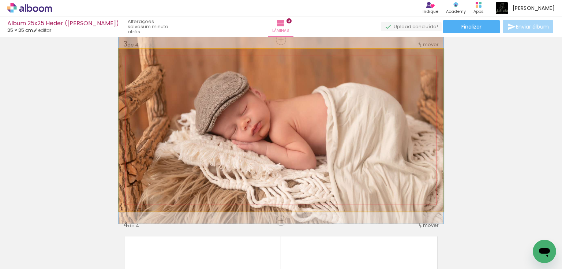
drag, startPoint x: 324, startPoint y: 169, endPoint x: 324, endPoint y: 154, distance: 15.0
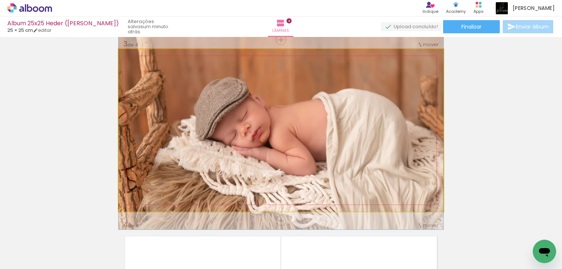
drag, startPoint x: 334, startPoint y: 159, endPoint x: 336, endPoint y: 165, distance: 6.1
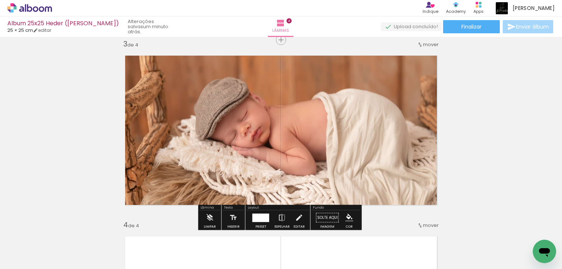
scroll to position [547, 0]
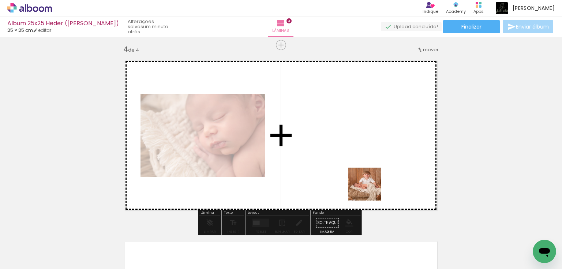
drag, startPoint x: 374, startPoint y: 241, endPoint x: 370, endPoint y: 171, distance: 69.6
click at [370, 171] on quentale-workspace at bounding box center [281, 134] width 562 height 269
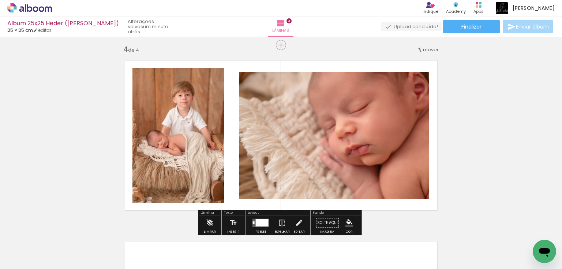
click at [60, 223] on iron-horizontal-list at bounding box center [52, 246] width 15 height 46
click at [262, 220] on div at bounding box center [262, 222] width 13 height 7
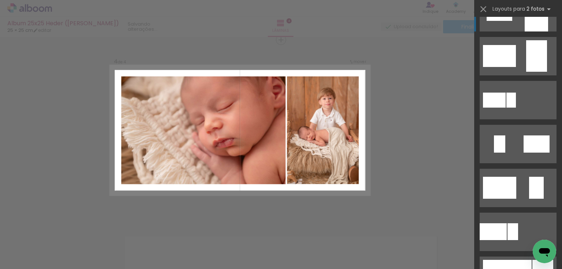
scroll to position [264, 0]
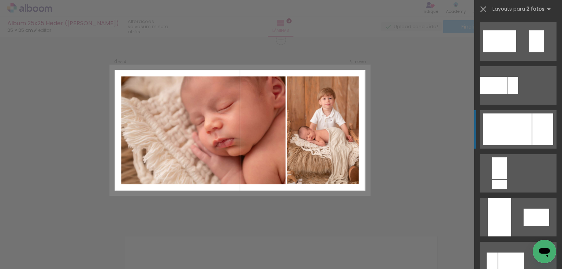
click at [518, 136] on div at bounding box center [507, 129] width 49 height 32
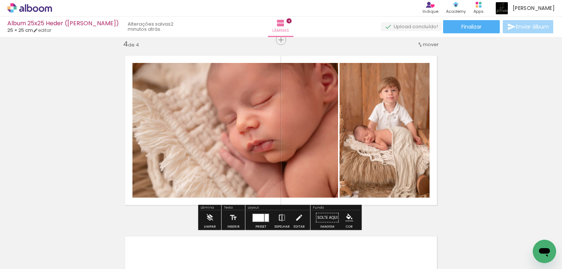
click at [280, 215] on iron-icon at bounding box center [282, 217] width 8 height 15
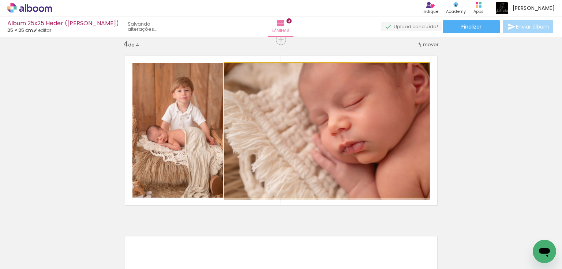
drag, startPoint x: 389, startPoint y: 137, endPoint x: 383, endPoint y: 142, distance: 8.6
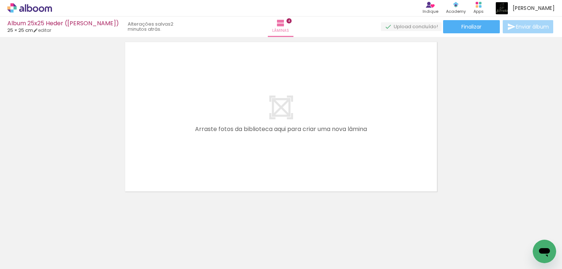
scroll to position [0, 163]
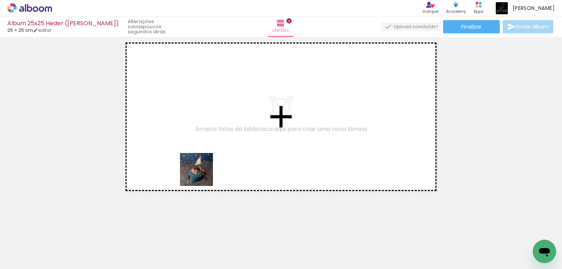
drag, startPoint x: 203, startPoint y: 248, endPoint x: 202, endPoint y: 171, distance: 76.5
click at [202, 171] on quentale-workspace at bounding box center [281, 134] width 562 height 269
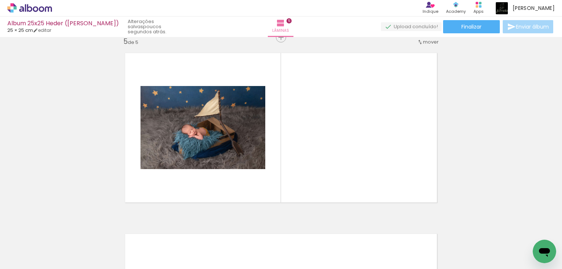
scroll to position [732, 0]
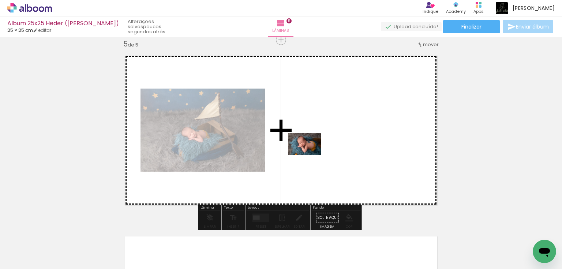
drag, startPoint x: 238, startPoint y: 245, endPoint x: 310, endPoint y: 155, distance: 115.1
click at [310, 155] on quentale-workspace at bounding box center [281, 134] width 562 height 269
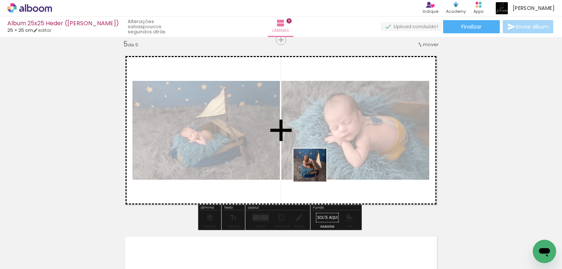
drag, startPoint x: 283, startPoint y: 247, endPoint x: 316, endPoint y: 170, distance: 83.3
click at [316, 170] on quentale-workspace at bounding box center [281, 134] width 562 height 269
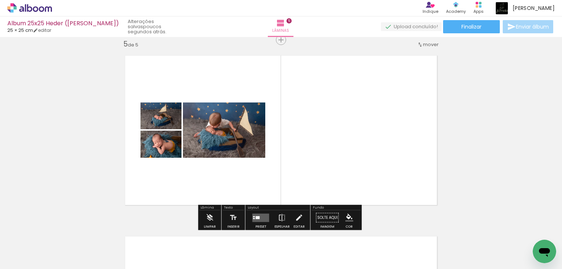
click at [259, 215] on quentale-layouter at bounding box center [261, 217] width 17 height 8
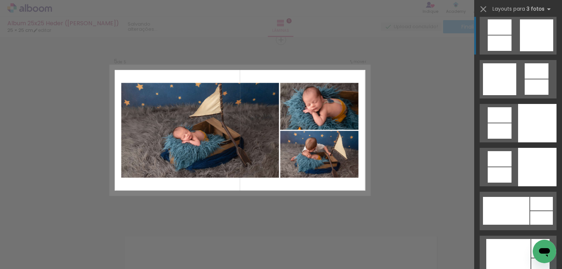
scroll to position [2167, 0]
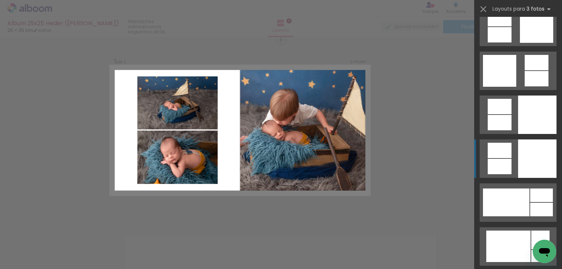
click at [528, 158] on div at bounding box center [537, 158] width 38 height 38
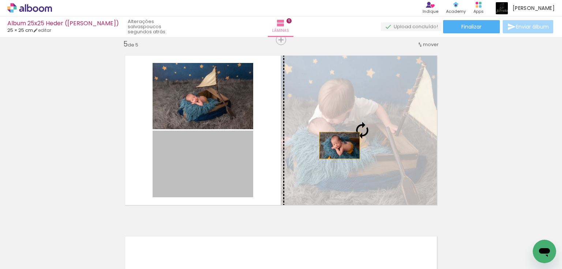
drag, startPoint x: 227, startPoint y: 179, endPoint x: 341, endPoint y: 144, distance: 119.6
click at [0, 0] on slot at bounding box center [0, 0] width 0 height 0
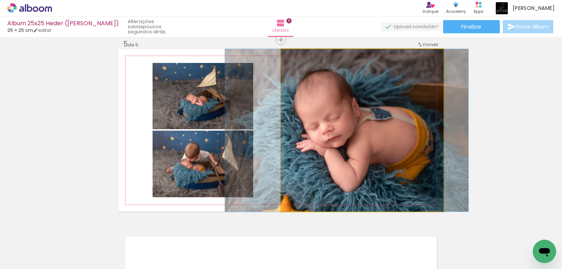
drag, startPoint x: 373, startPoint y: 149, endPoint x: 359, endPoint y: 151, distance: 13.6
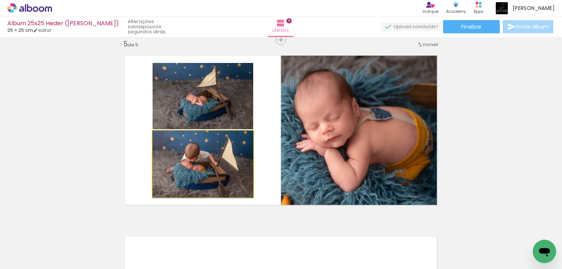
drag, startPoint x: 204, startPoint y: 176, endPoint x: 196, endPoint y: 177, distance: 7.8
drag, startPoint x: 206, startPoint y: 177, endPoint x: 208, endPoint y: 168, distance: 8.5
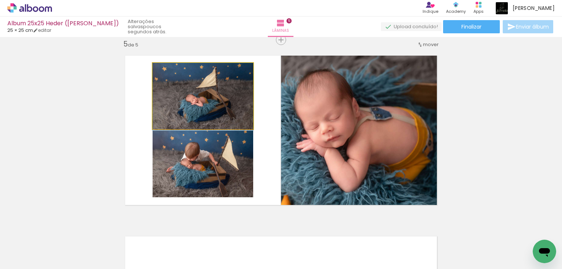
drag, startPoint x: 218, startPoint y: 104, endPoint x: 217, endPoint y: 111, distance: 7.8
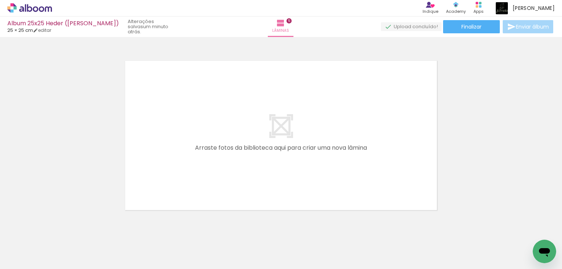
scroll to position [0, 0]
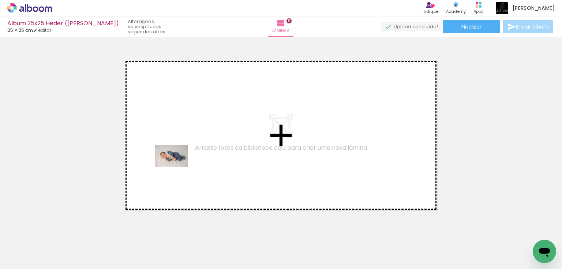
drag, startPoint x: 76, startPoint y: 245, endPoint x: 177, endPoint y: 167, distance: 127.3
click at [177, 167] on quentale-workspace at bounding box center [281, 134] width 562 height 269
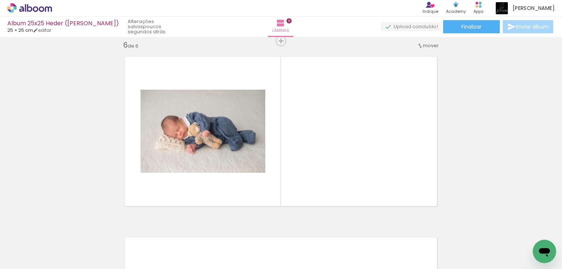
scroll to position [913, 0]
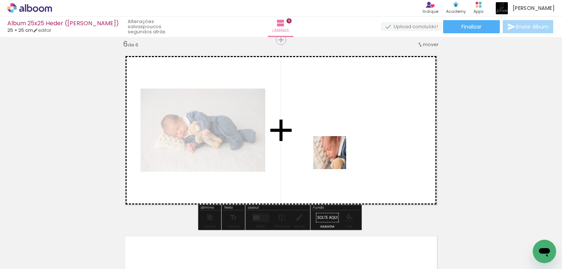
drag, startPoint x: 123, startPoint y: 246, endPoint x: 336, endPoint y: 157, distance: 231.5
click at [336, 157] on quentale-workspace at bounding box center [281, 134] width 562 height 269
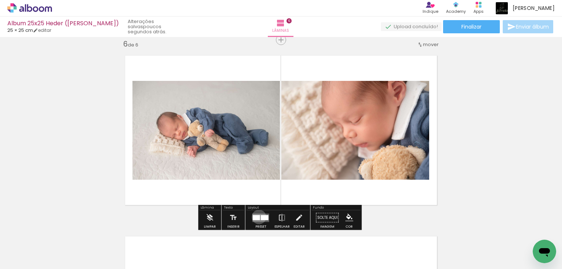
click at [257, 217] on div at bounding box center [256, 217] width 7 height 5
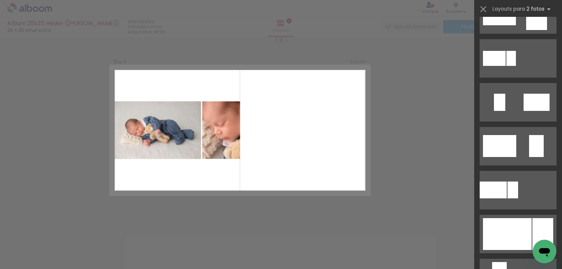
scroll to position [1435, 0]
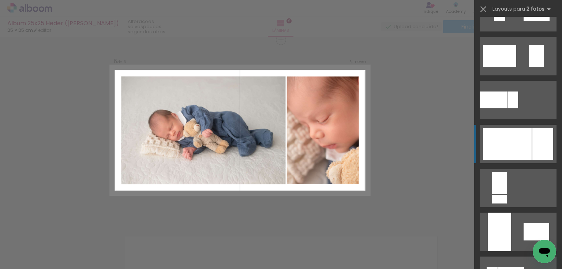
click at [522, 151] on div at bounding box center [507, 144] width 49 height 32
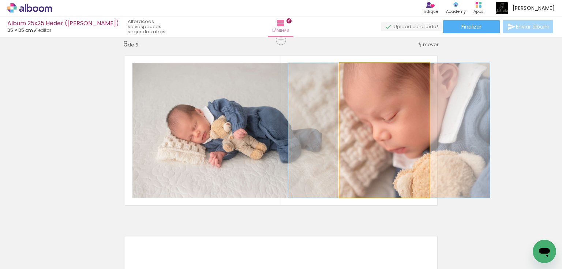
drag, startPoint x: 399, startPoint y: 149, endPoint x: 404, endPoint y: 150, distance: 4.9
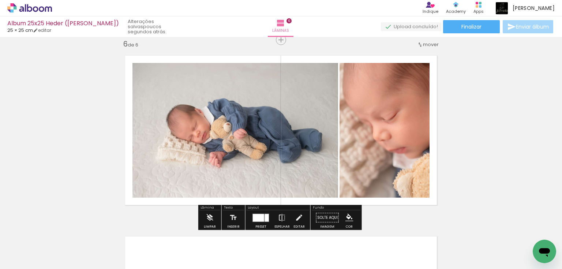
click at [262, 218] on div at bounding box center [258, 218] width 11 height 8
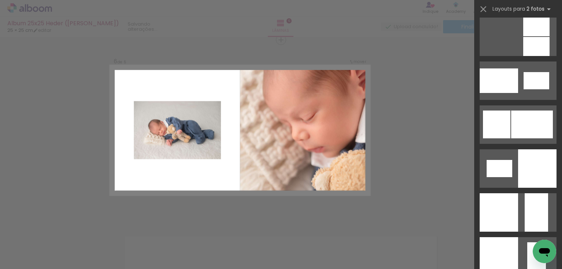
scroll to position [864, 0]
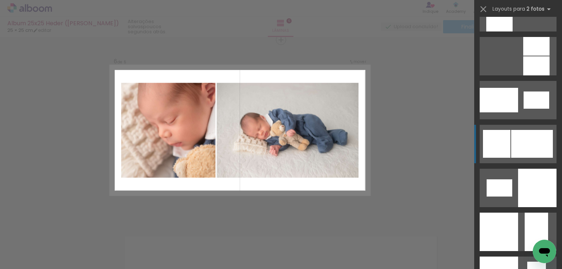
click at [519, 151] on div at bounding box center [532, 144] width 42 height 28
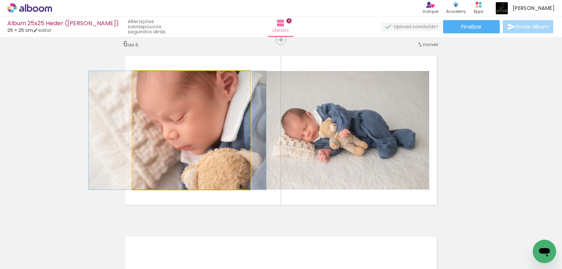
drag, startPoint x: 224, startPoint y: 164, endPoint x: 207, endPoint y: 163, distance: 16.5
click at [199, 140] on quentale-photo at bounding box center [192, 130] width 118 height 119
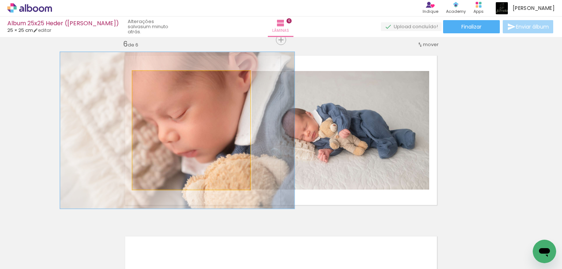
drag, startPoint x: 145, startPoint y: 79, endPoint x: 153, endPoint y: 80, distance: 8.1
type paper-slider "132"
click at [153, 80] on div at bounding box center [158, 79] width 12 height 12
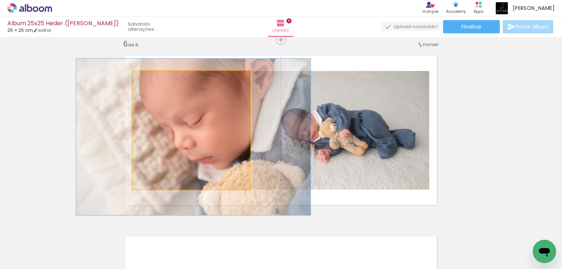
drag, startPoint x: 197, startPoint y: 113, endPoint x: 212, endPoint y: 120, distance: 16.7
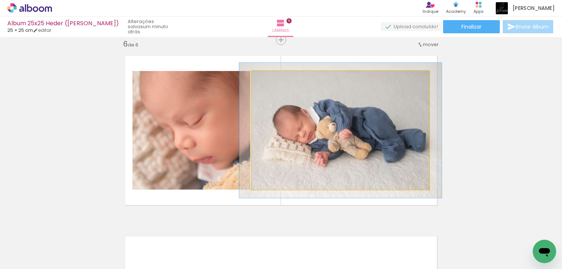
drag, startPoint x: 268, startPoint y: 79, endPoint x: 272, endPoint y: 83, distance: 5.7
type paper-slider "114"
click at [272, 83] on div at bounding box center [273, 79] width 12 height 12
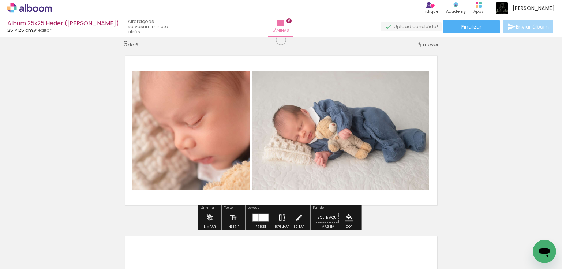
click at [280, 219] on iron-icon at bounding box center [282, 217] width 8 height 15
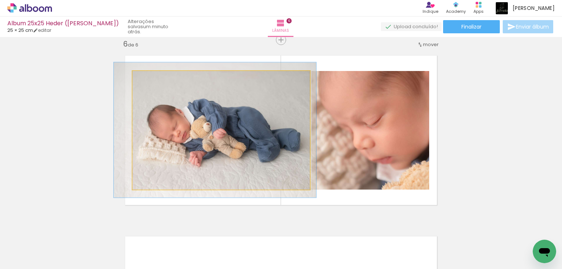
drag, startPoint x: 241, startPoint y: 148, endPoint x: 234, endPoint y: 148, distance: 6.2
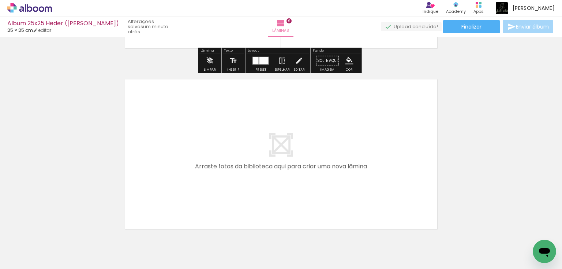
scroll to position [1089, 0]
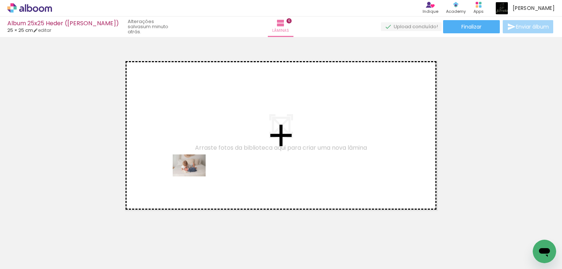
drag, startPoint x: 164, startPoint y: 247, endPoint x: 195, endPoint y: 176, distance: 76.9
click at [195, 176] on quentale-workspace at bounding box center [281, 134] width 562 height 269
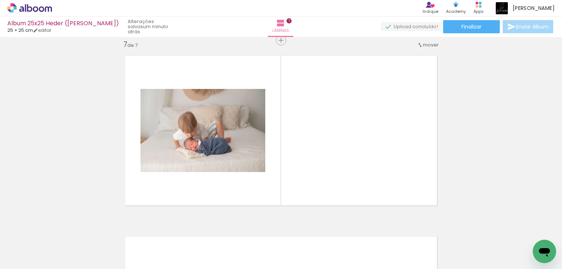
scroll to position [1094, 0]
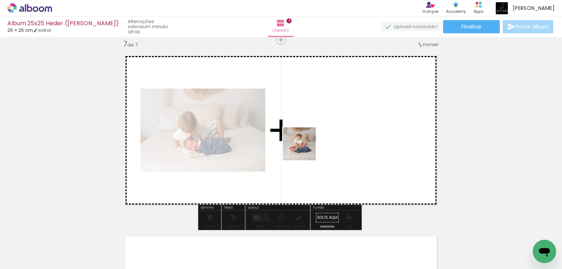
drag, startPoint x: 270, startPoint y: 180, endPoint x: 318, endPoint y: 142, distance: 61.2
click at [318, 142] on quentale-workspace at bounding box center [281, 134] width 562 height 269
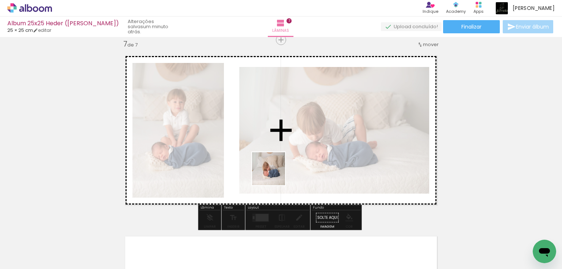
drag, startPoint x: 245, startPoint y: 248, endPoint x: 273, endPoint y: 175, distance: 78.1
click at [274, 174] on quentale-workspace at bounding box center [281, 134] width 562 height 269
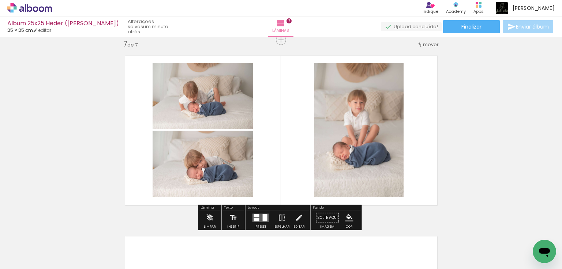
click at [263, 215] on div at bounding box center [265, 217] width 5 height 7
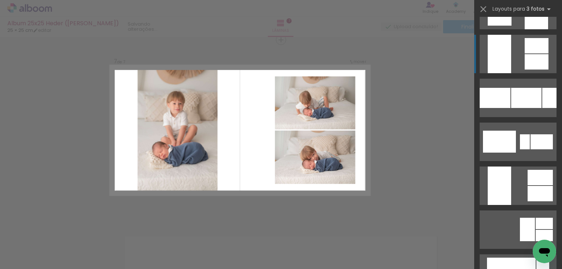
scroll to position [966, 0]
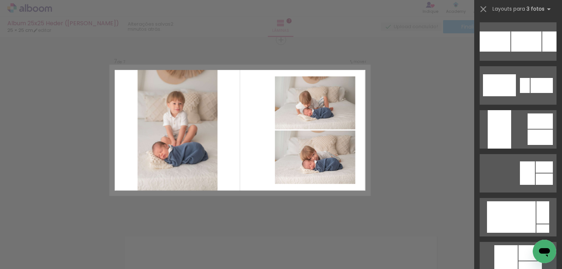
click at [528, 142] on div at bounding box center [540, 137] width 25 height 15
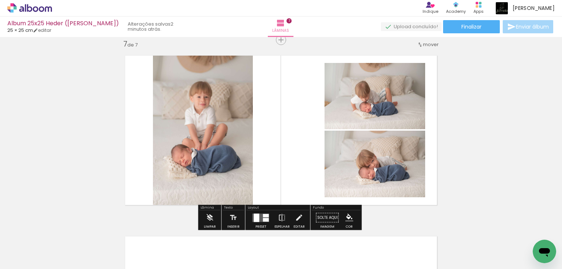
click at [260, 217] on quentale-layouter at bounding box center [261, 217] width 17 height 8
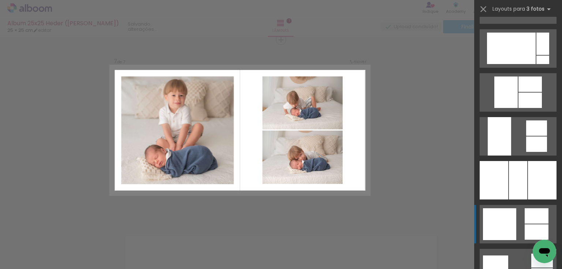
scroll to position [1201, 0]
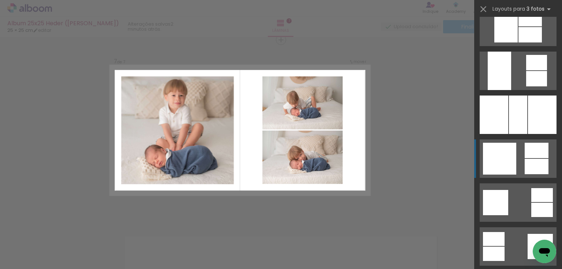
click at [496, 158] on div at bounding box center [499, 159] width 33 height 32
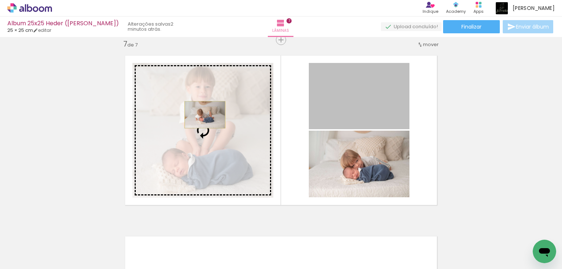
drag, startPoint x: 361, startPoint y: 111, endPoint x: 203, endPoint y: 115, distance: 157.8
click at [0, 0] on slot at bounding box center [0, 0] width 0 height 0
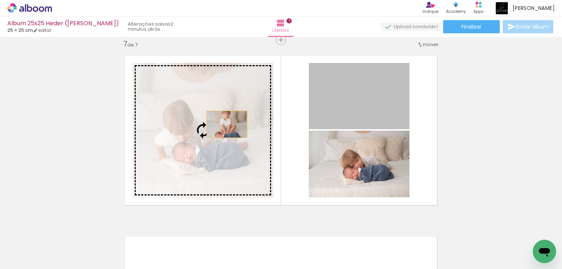
drag, startPoint x: 365, startPoint y: 104, endPoint x: 225, endPoint y: 124, distance: 141.3
click at [0, 0] on slot at bounding box center [0, 0] width 0 height 0
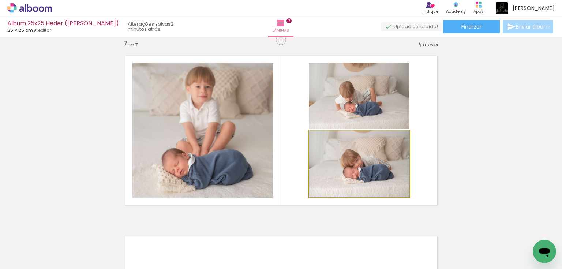
drag, startPoint x: 380, startPoint y: 177, endPoint x: 379, endPoint y: 173, distance: 4.4
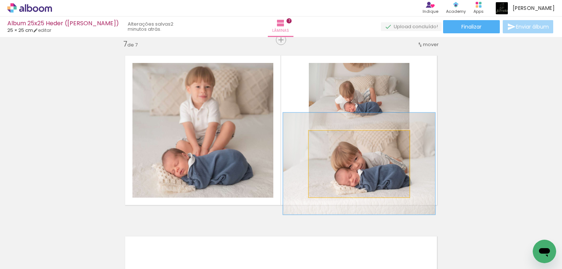
drag, startPoint x: 324, startPoint y: 137, endPoint x: 336, endPoint y: 135, distance: 12.9
type paper-slider "151"
click at [336, 135] on div at bounding box center [339, 138] width 7 height 7
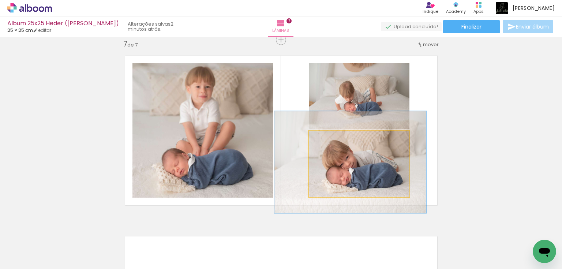
drag, startPoint x: 363, startPoint y: 173, endPoint x: 354, endPoint y: 171, distance: 8.9
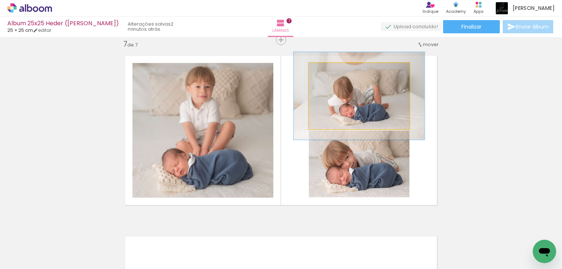
drag, startPoint x: 324, startPoint y: 68, endPoint x: 332, endPoint y: 67, distance: 7.8
type paper-slider "130"
click at [332, 67] on div at bounding box center [334, 70] width 7 height 7
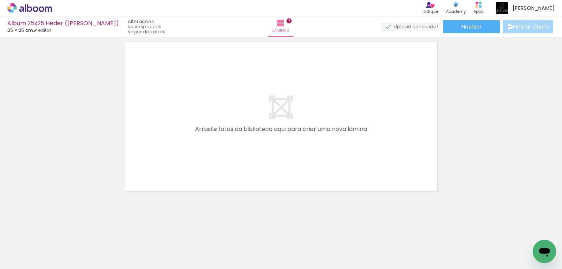
scroll to position [0, 40]
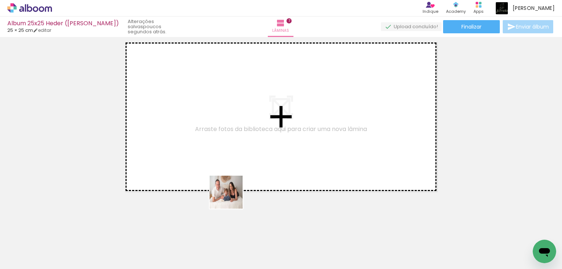
drag, startPoint x: 242, startPoint y: 250, endPoint x: 230, endPoint y: 159, distance: 92.4
click at [230, 159] on quentale-workspace at bounding box center [281, 134] width 562 height 269
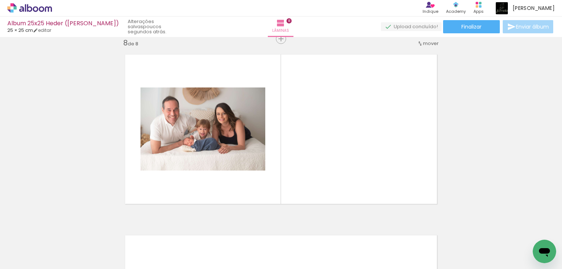
scroll to position [1275, 0]
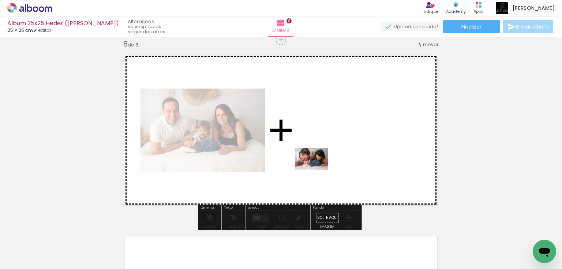
drag, startPoint x: 286, startPoint y: 246, endPoint x: 317, endPoint y: 170, distance: 82.4
click at [317, 170] on quentale-workspace at bounding box center [281, 134] width 562 height 269
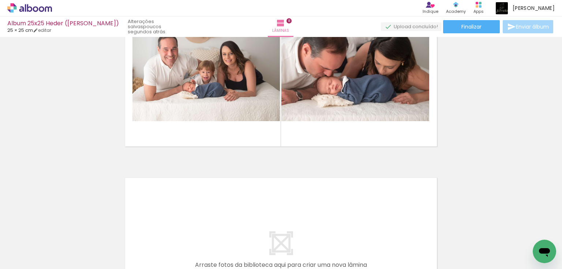
scroll to position [0, 558]
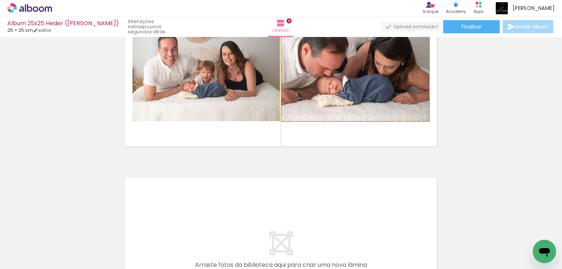
click at [379, 68] on quentale-photo at bounding box center [356, 71] width 148 height 99
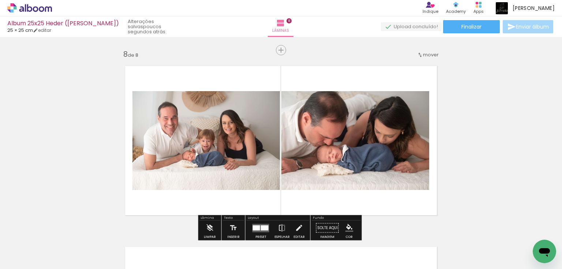
scroll to position [1275, 0]
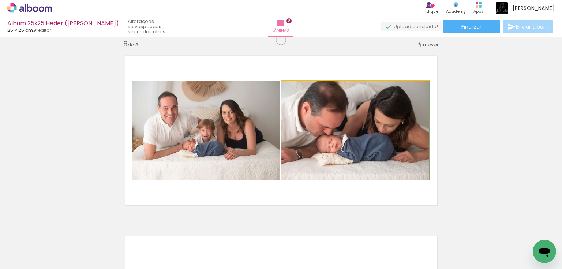
drag, startPoint x: 370, startPoint y: 116, endPoint x: 368, endPoint y: 132, distance: 16.0
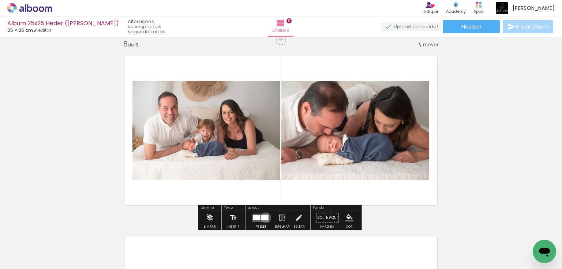
click at [264, 217] on div at bounding box center [265, 217] width 8 height 5
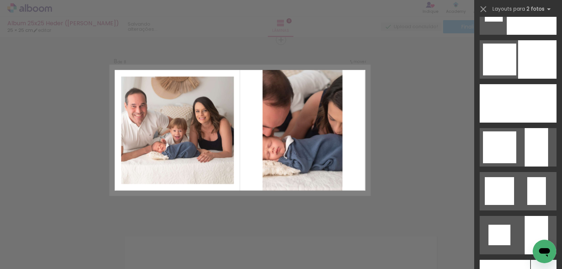
scroll to position [2460, 0]
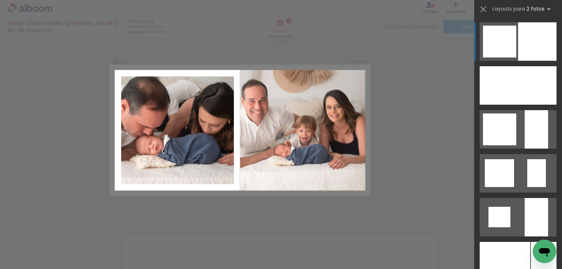
click at [527, 49] on div at bounding box center [537, 41] width 38 height 38
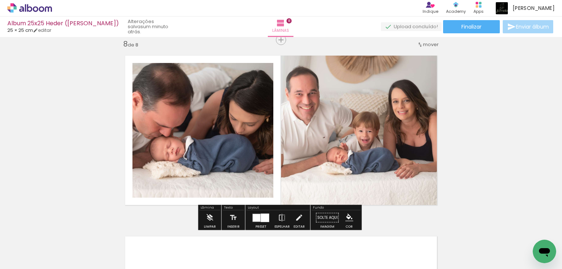
click at [257, 220] on div at bounding box center [257, 218] width 8 height 8
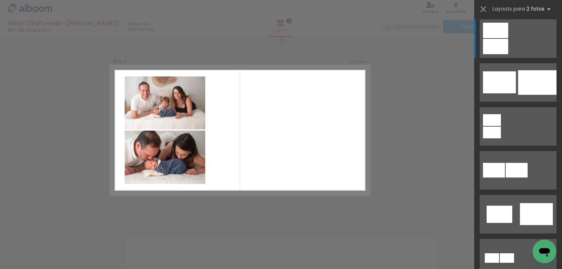
scroll to position [0, 0]
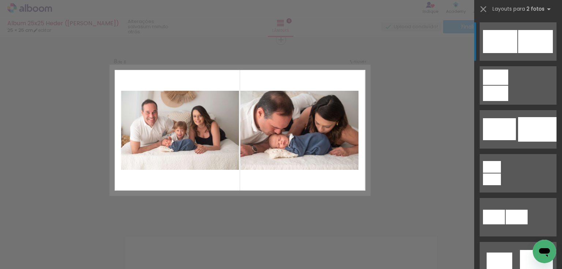
click at [529, 36] on div at bounding box center [535, 41] width 35 height 23
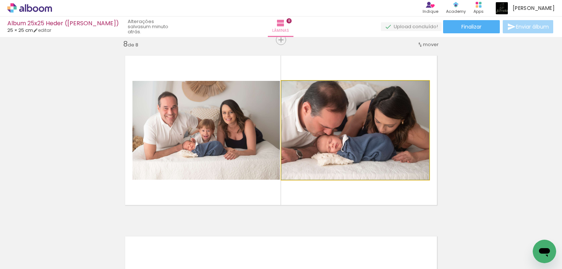
drag, startPoint x: 381, startPoint y: 123, endPoint x: 380, endPoint y: 145, distance: 22.4
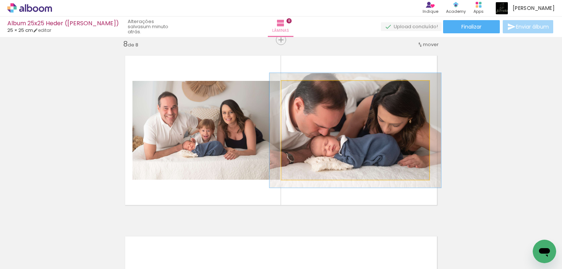
drag, startPoint x: 297, startPoint y: 89, endPoint x: 301, endPoint y: 89, distance: 4.0
type paper-slider "116"
click at [301, 89] on div at bounding box center [302, 88] width 7 height 7
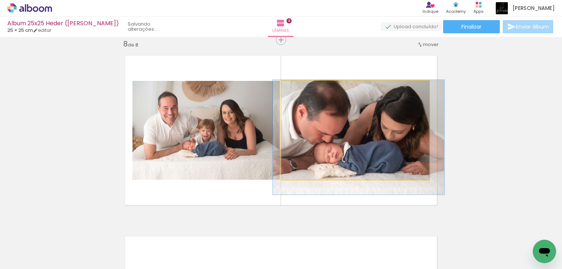
drag, startPoint x: 340, startPoint y: 134, endPoint x: 343, endPoint y: 141, distance: 7.7
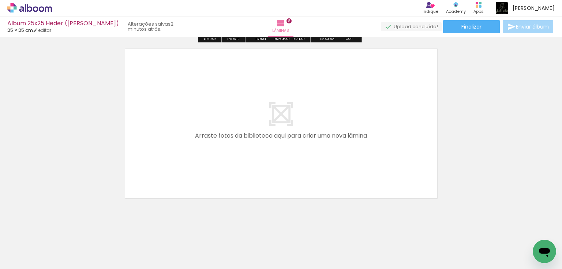
scroll to position [1469, 0]
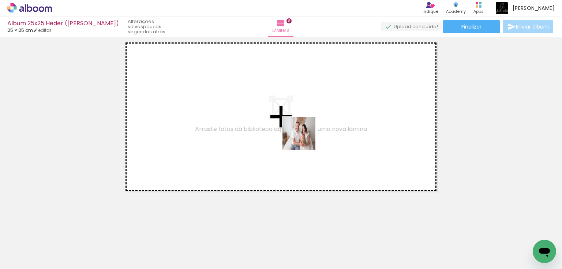
drag, startPoint x: 313, startPoint y: 245, endPoint x: 305, endPoint y: 139, distance: 106.2
click at [305, 139] on quentale-workspace at bounding box center [281, 134] width 562 height 269
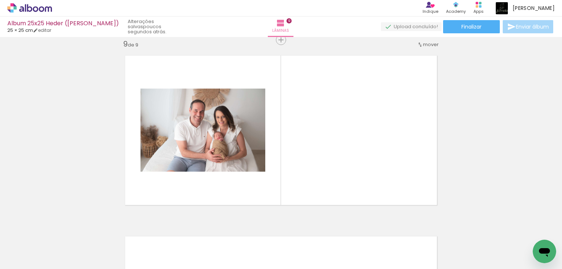
scroll to position [0, 625]
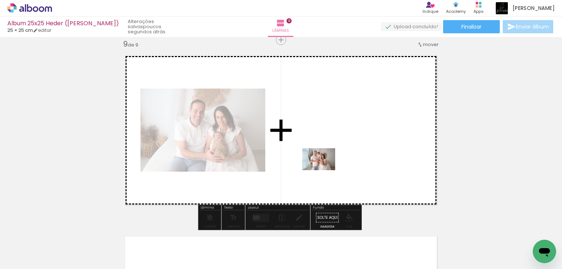
drag, startPoint x: 318, startPoint y: 251, endPoint x: 324, endPoint y: 170, distance: 80.8
click at [324, 170] on quentale-workspace at bounding box center [281, 134] width 562 height 269
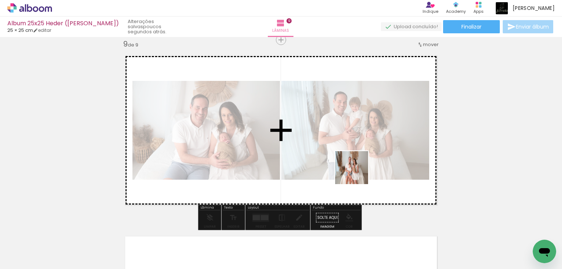
drag, startPoint x: 359, startPoint y: 250, endPoint x: 390, endPoint y: 231, distance: 36.7
click at [357, 169] on quentale-workspace at bounding box center [281, 134] width 562 height 269
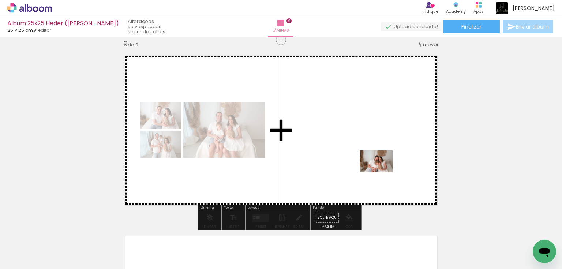
drag, startPoint x: 392, startPoint y: 250, endPoint x: 382, endPoint y: 172, distance: 78.6
click at [382, 172] on quentale-workspace at bounding box center [281, 134] width 562 height 269
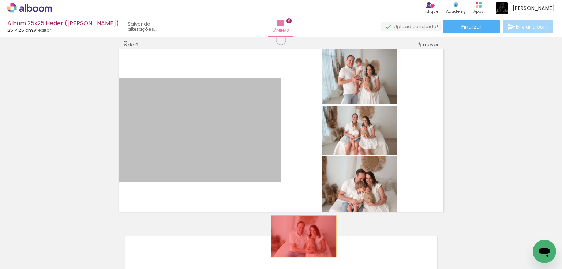
drag, startPoint x: 240, startPoint y: 142, endPoint x: 302, endPoint y: 236, distance: 112.4
click at [302, 236] on quentale-workspace at bounding box center [281, 134] width 562 height 269
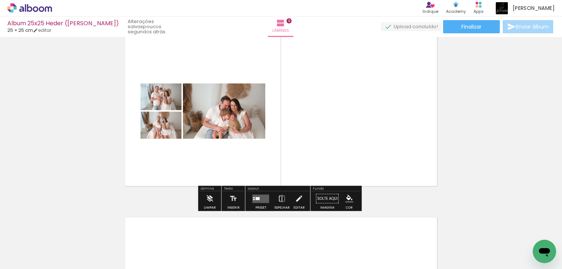
scroll to position [1485, 0]
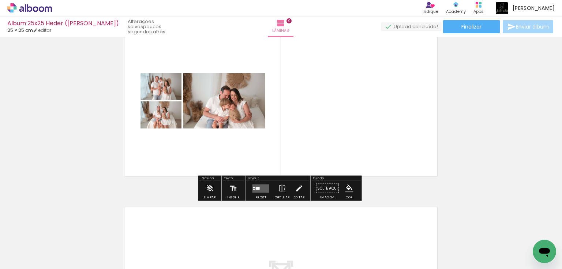
click at [261, 186] on quentale-layouter at bounding box center [261, 188] width 17 height 8
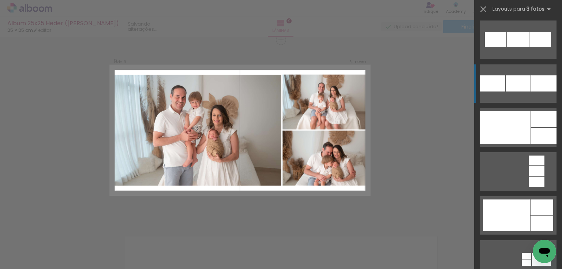
scroll to position [937, 0]
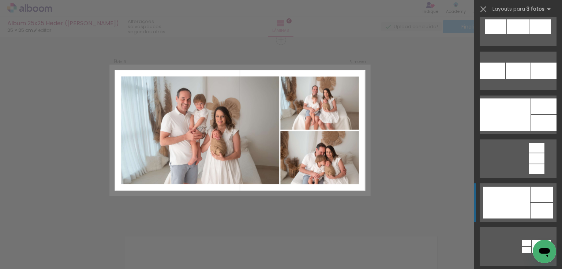
click at [508, 197] on div at bounding box center [506, 203] width 47 height 32
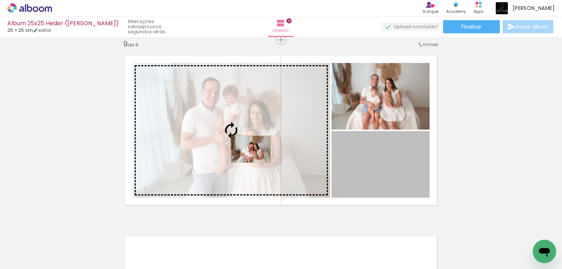
drag, startPoint x: 391, startPoint y: 178, endPoint x: 249, endPoint y: 149, distance: 145.0
click at [0, 0] on slot at bounding box center [0, 0] width 0 height 0
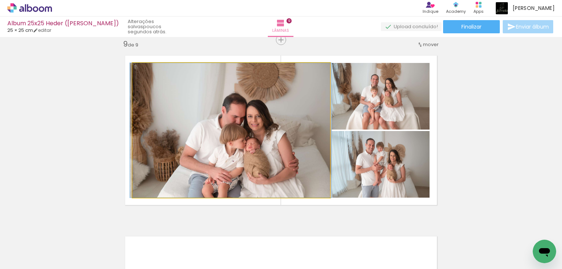
drag, startPoint x: 264, startPoint y: 171, endPoint x: 264, endPoint y: 144, distance: 27.1
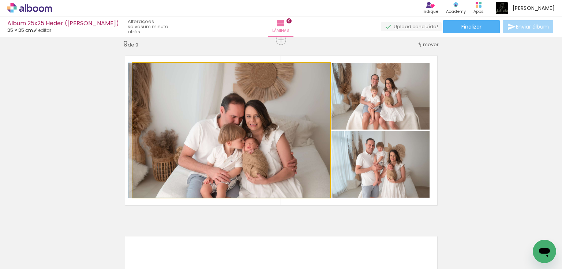
drag, startPoint x: 275, startPoint y: 169, endPoint x: 258, endPoint y: 168, distance: 16.9
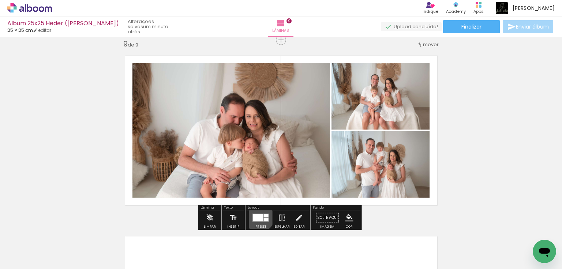
click at [258, 216] on div at bounding box center [258, 217] width 10 height 7
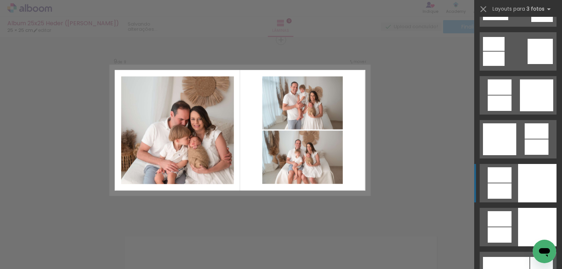
scroll to position [2182, 0]
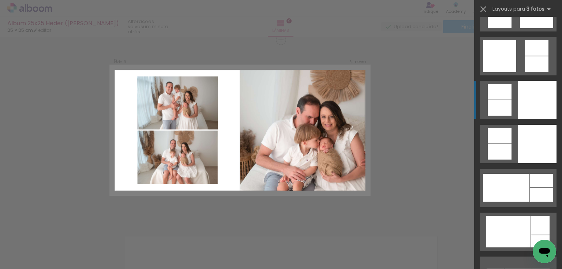
click at [535, 101] on div at bounding box center [537, 100] width 38 height 38
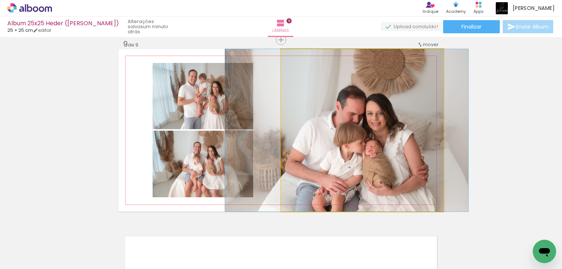
drag, startPoint x: 397, startPoint y: 154, endPoint x: 381, endPoint y: 154, distance: 15.4
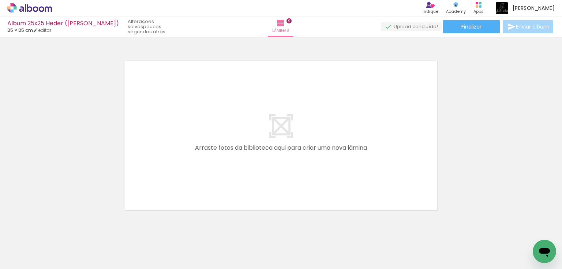
scroll to position [0, 631]
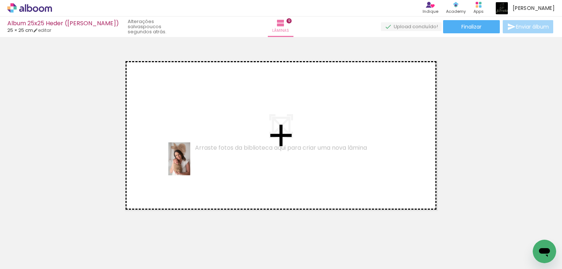
drag, startPoint x: 141, startPoint y: 249, endPoint x: 190, endPoint y: 164, distance: 97.8
click at [190, 164] on quentale-workspace at bounding box center [281, 134] width 562 height 269
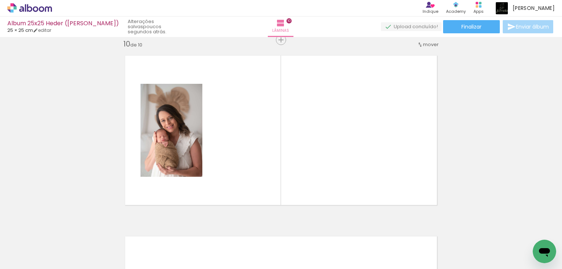
scroll to position [0, 750]
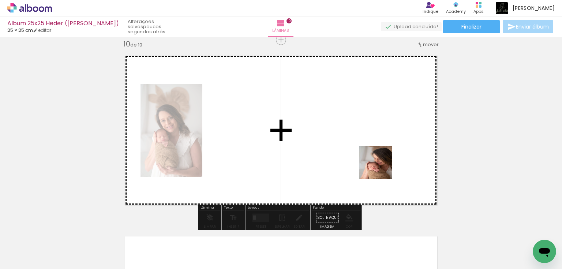
drag, startPoint x: 394, startPoint y: 249, endPoint x: 381, endPoint y: 168, distance: 81.5
click at [381, 168] on quentale-workspace at bounding box center [281, 134] width 562 height 269
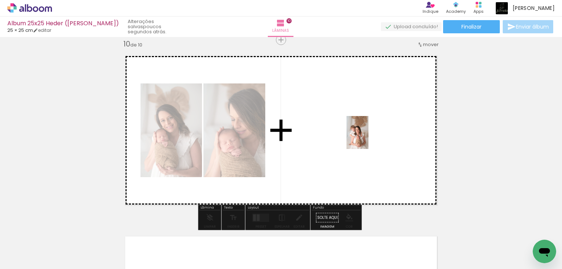
drag, startPoint x: 429, startPoint y: 251, endPoint x: 369, endPoint y: 138, distance: 128.6
click at [369, 138] on quentale-workspace at bounding box center [281, 134] width 562 height 269
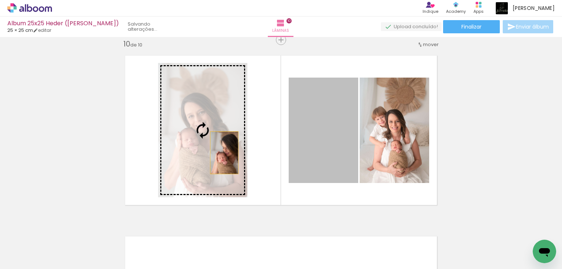
drag, startPoint x: 329, startPoint y: 159, endPoint x: 222, endPoint y: 153, distance: 107.4
click at [0, 0] on slot at bounding box center [0, 0] width 0 height 0
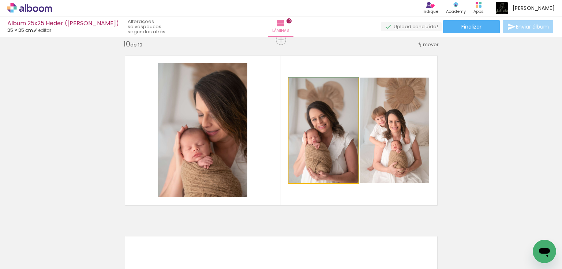
click at [331, 148] on quentale-photo at bounding box center [324, 130] width 70 height 105
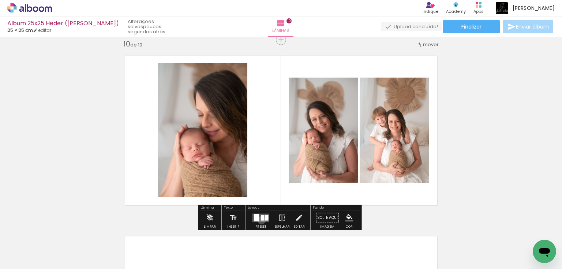
click at [261, 220] on div at bounding box center [262, 217] width 3 height 5
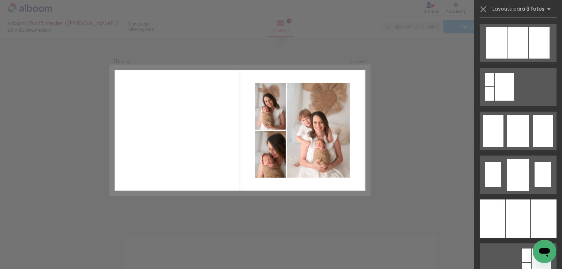
scroll to position [556, 0]
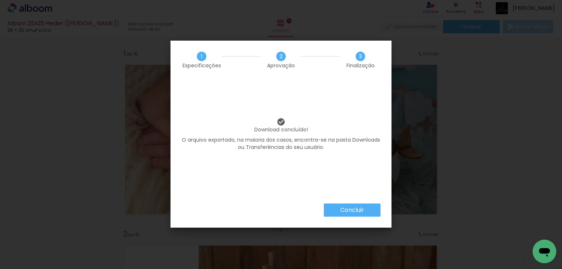
scroll to position [0, 853]
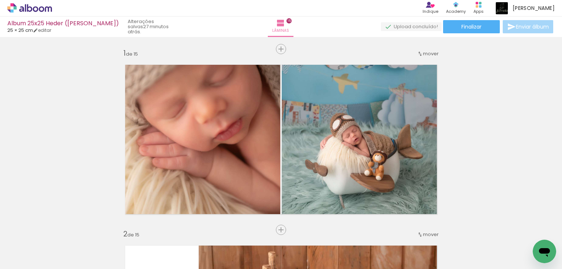
scroll to position [0, 853]
